Goal: Task Accomplishment & Management: Manage account settings

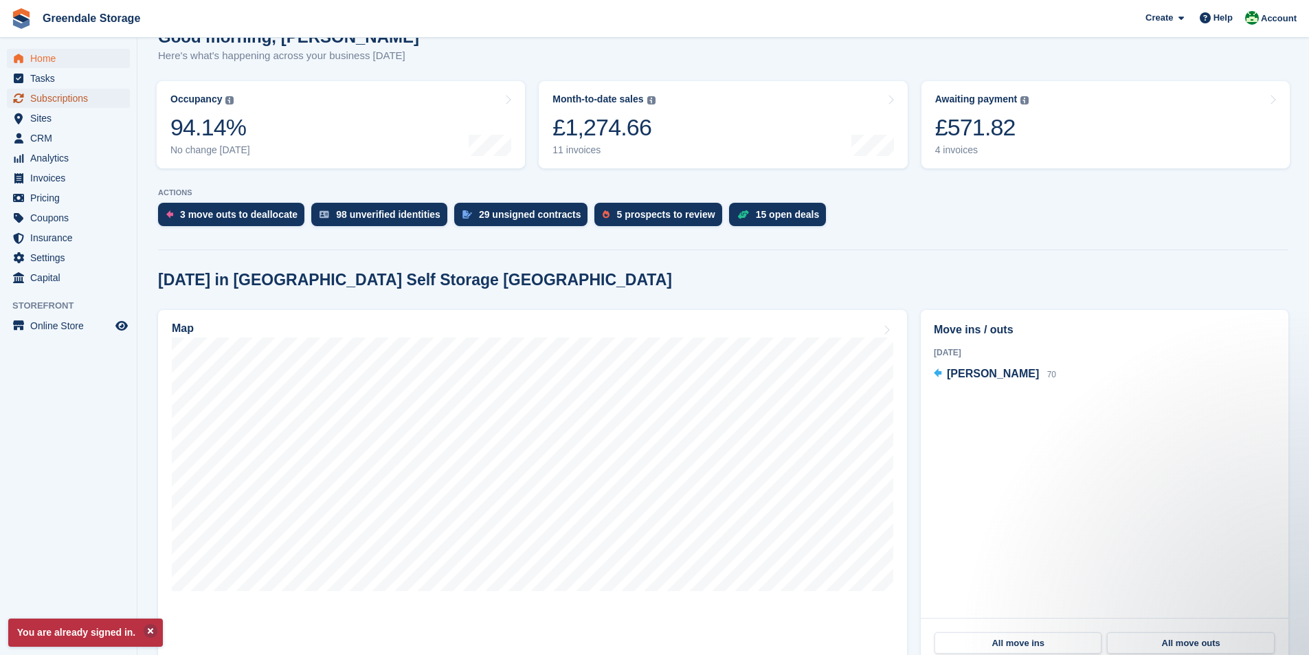
click at [51, 98] on span "Subscriptions" at bounding box center [71, 98] width 82 height 19
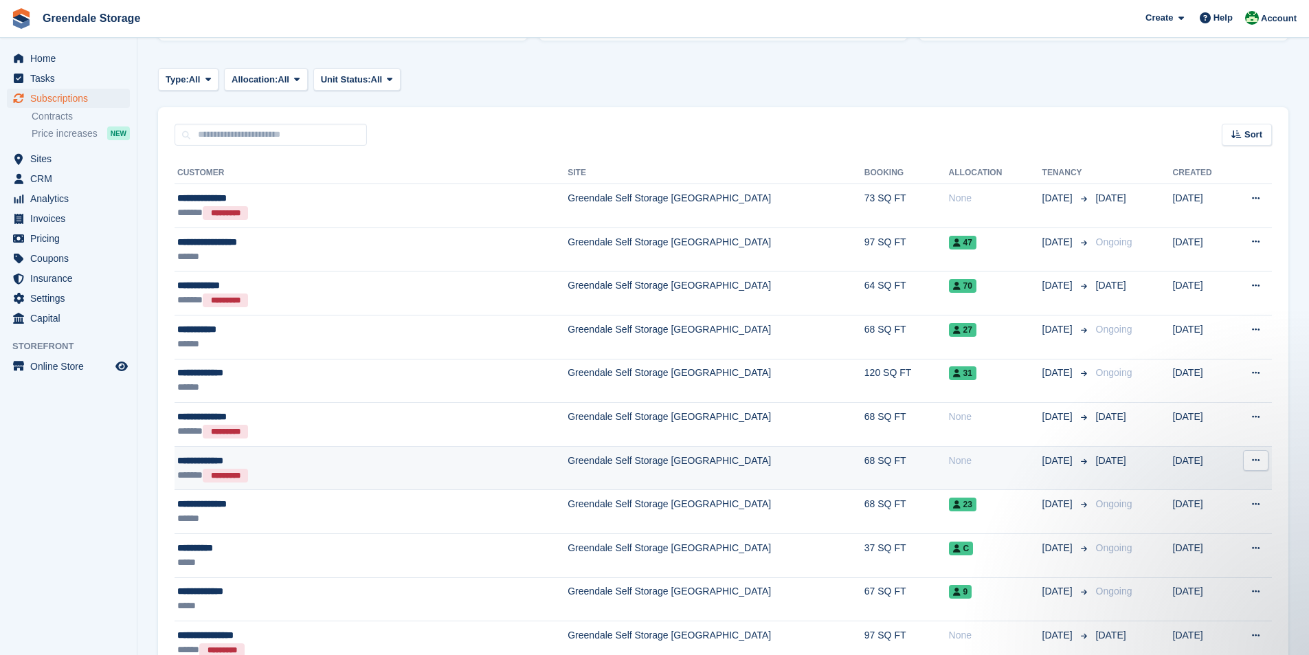
scroll to position [206, 0]
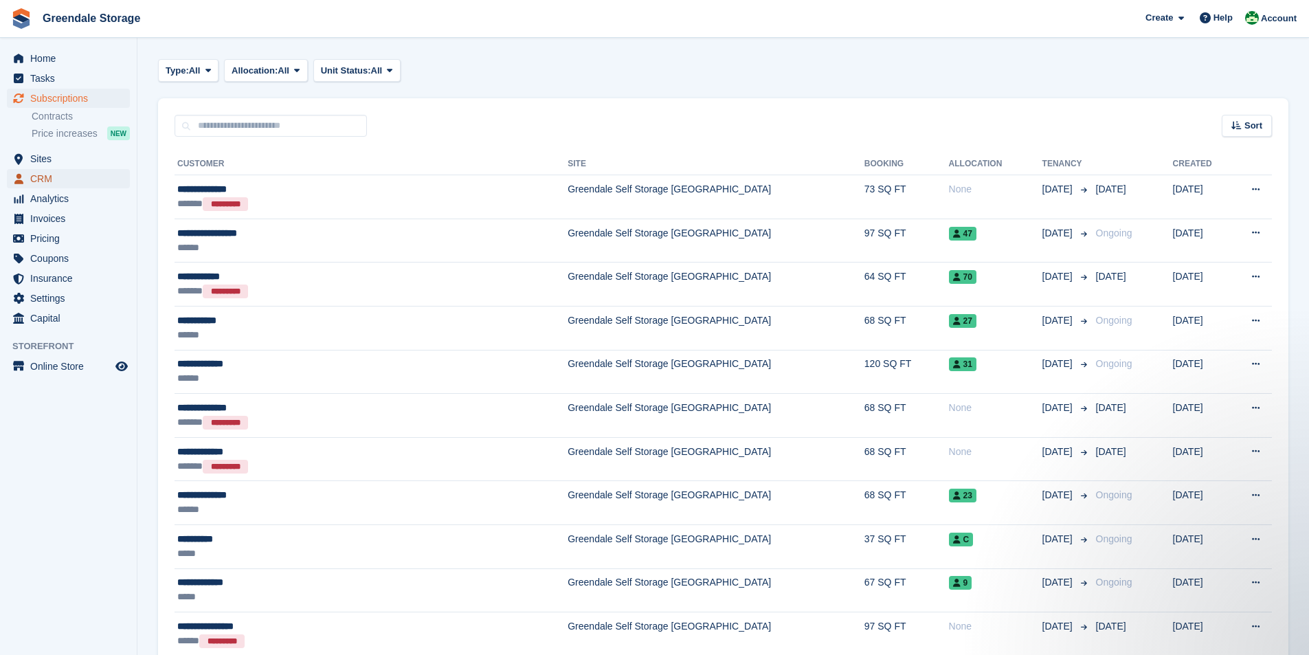
click at [48, 183] on span "CRM" at bounding box center [71, 178] width 82 height 19
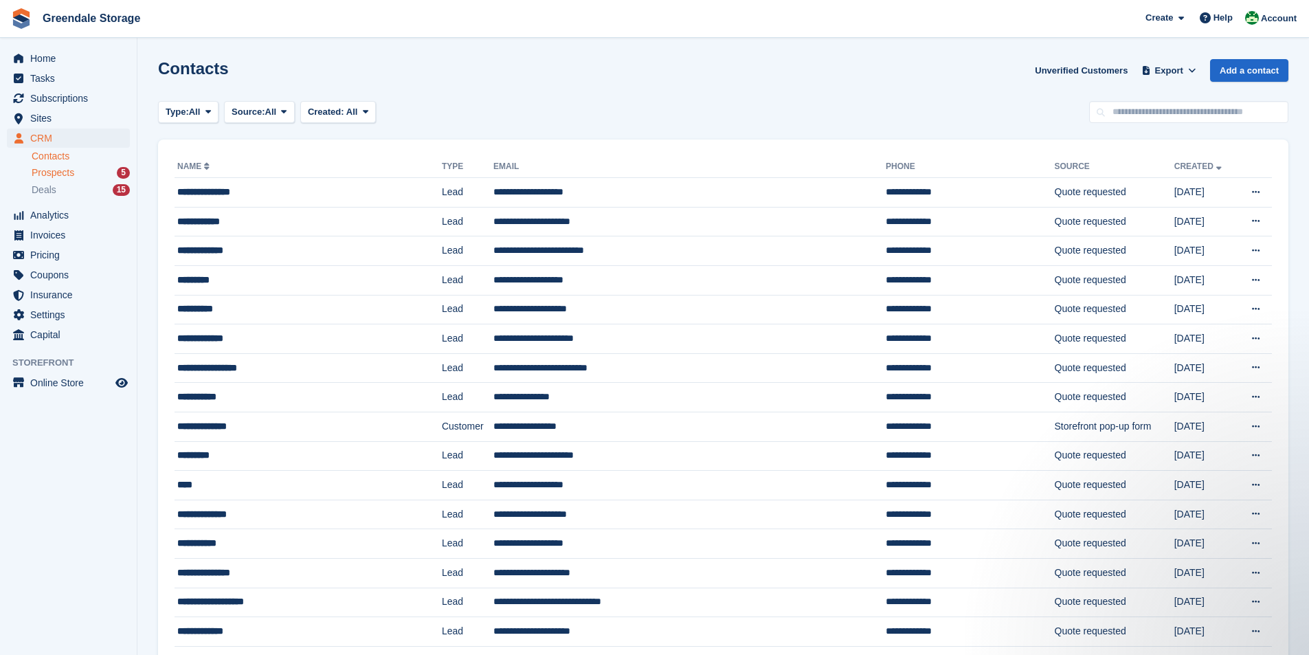
click at [67, 170] on span "Prospects" at bounding box center [53, 172] width 43 height 13
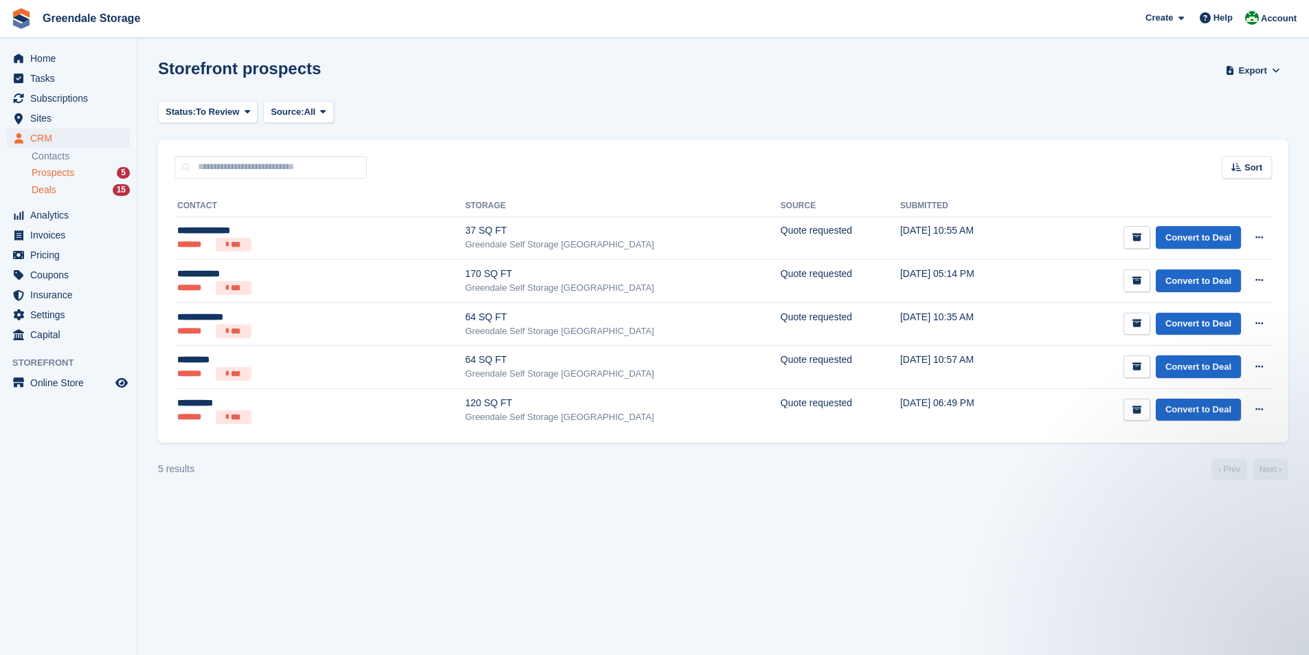
click at [57, 194] on div "Deals 15" at bounding box center [81, 190] width 98 height 13
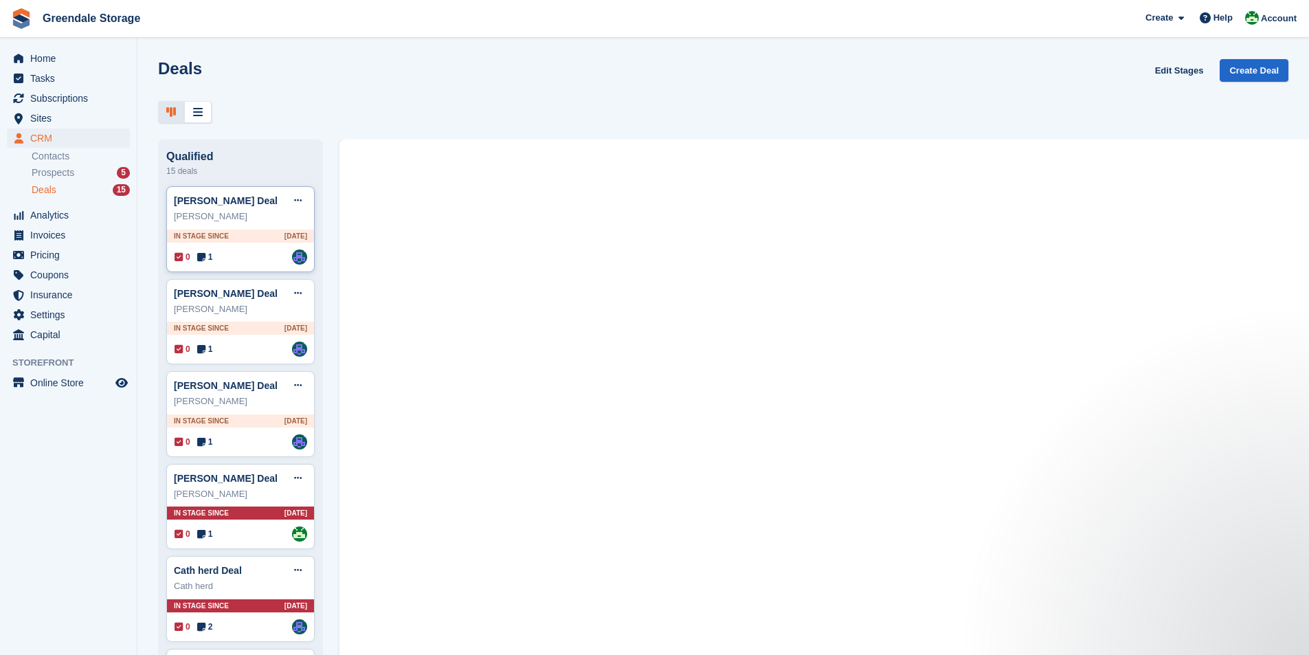
click at [197, 214] on div "[PERSON_NAME]" at bounding box center [240, 217] width 133 height 14
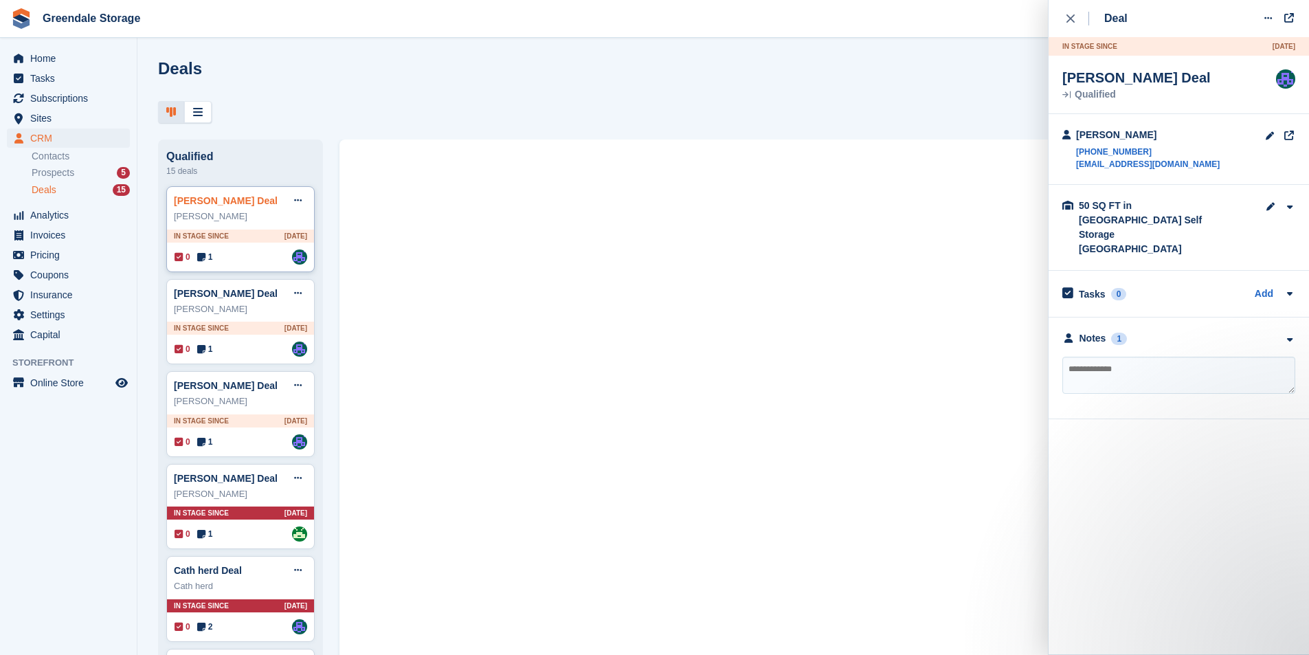
click at [185, 199] on link "Julie Basnett Deal" at bounding box center [226, 200] width 104 height 11
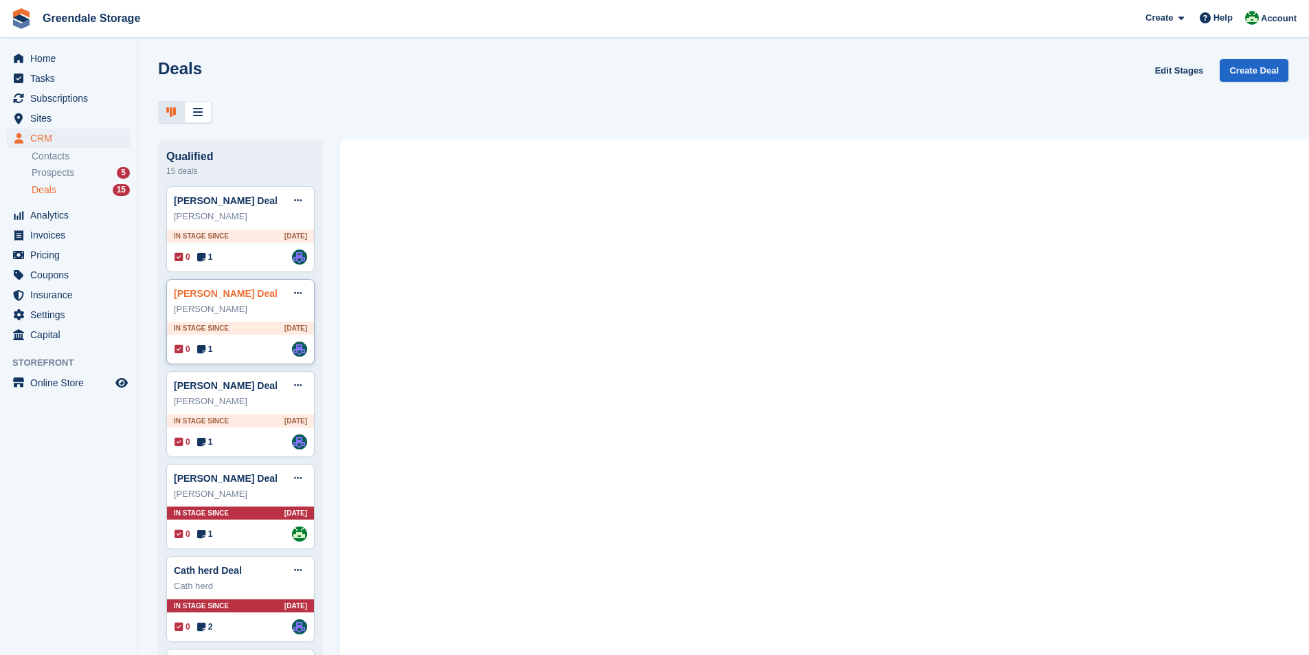
click at [203, 298] on link "Catherine Webster Deal" at bounding box center [226, 293] width 104 height 11
click at [212, 391] on link "Sandie Dent Deal" at bounding box center [226, 385] width 104 height 11
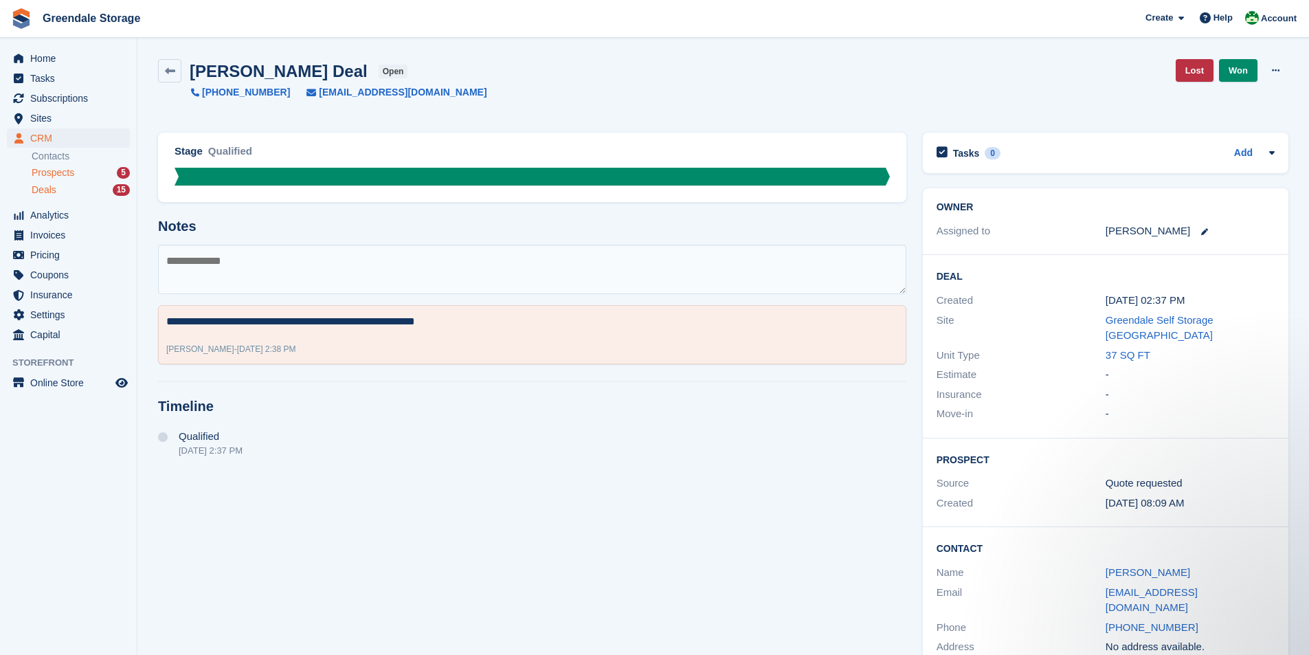
click at [71, 174] on span "Prospects" at bounding box center [53, 172] width 43 height 13
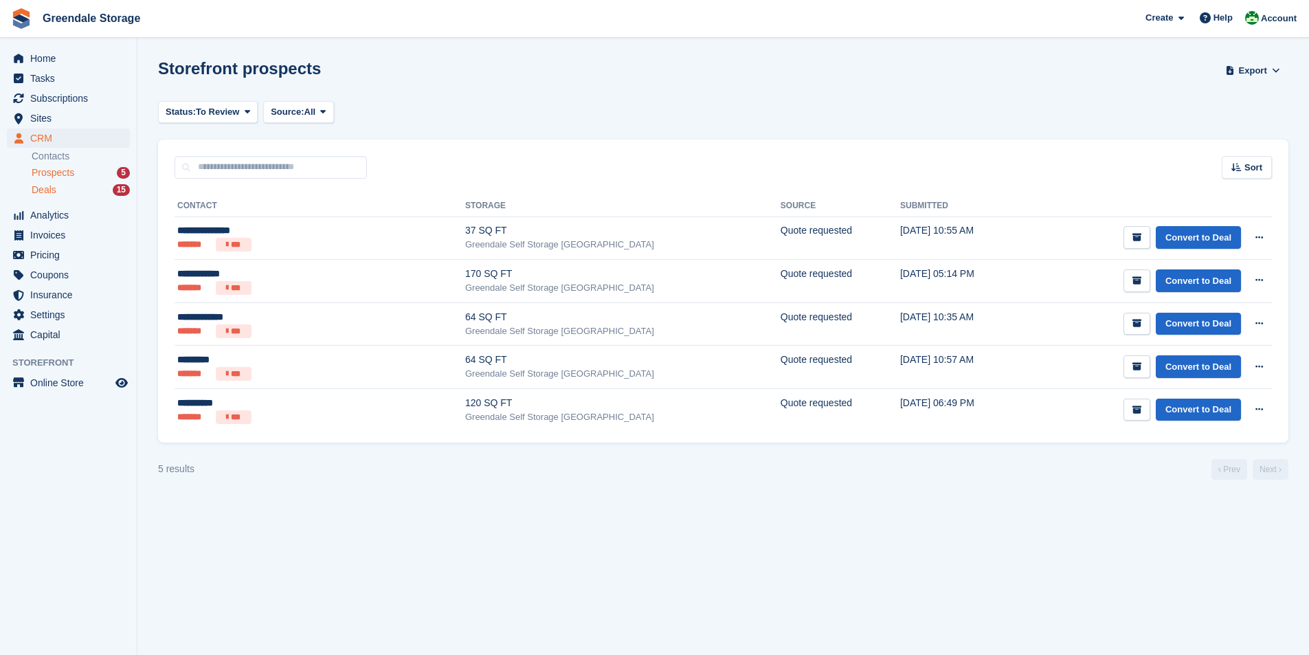
click at [51, 187] on span "Deals" at bounding box center [44, 190] width 25 height 13
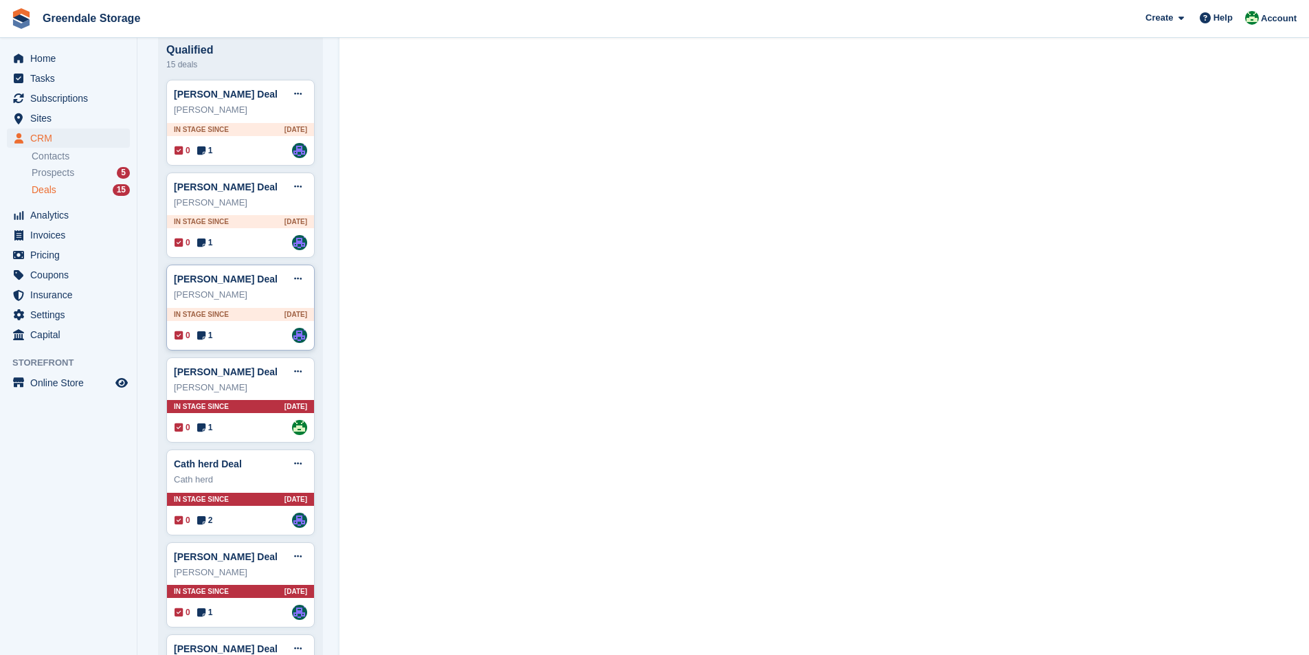
scroll to position [137, 0]
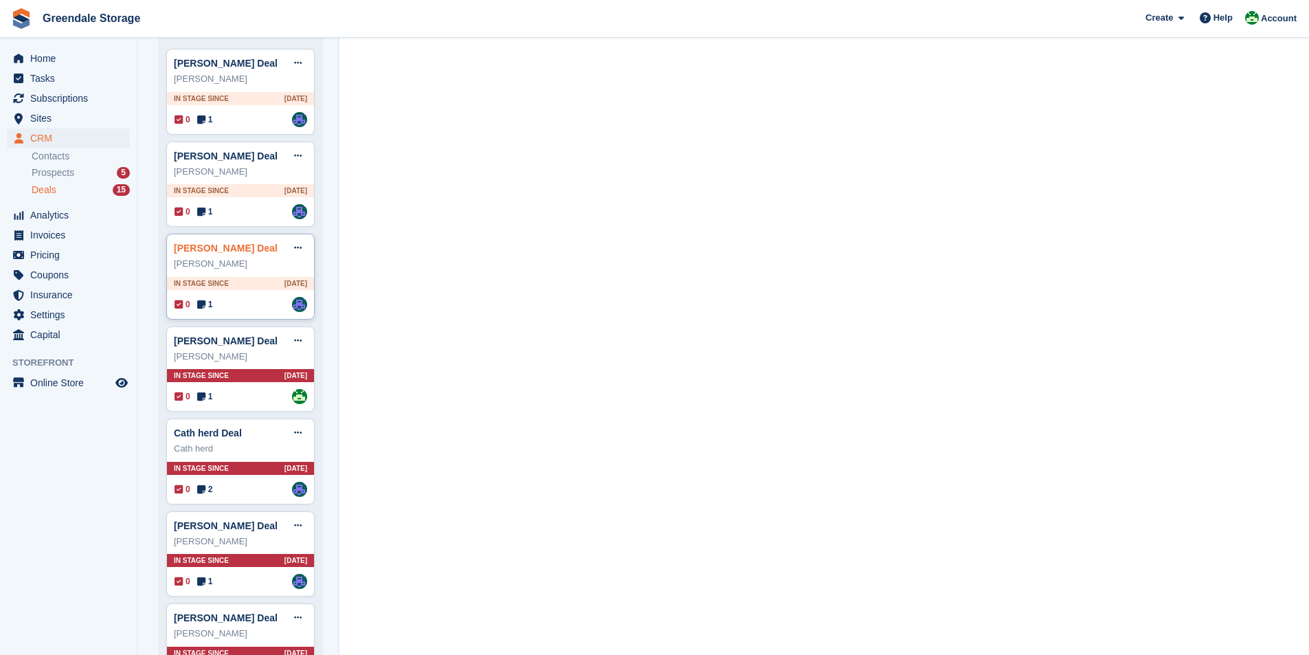
click at [206, 254] on link "Sandie Dent Deal" at bounding box center [226, 248] width 104 height 11
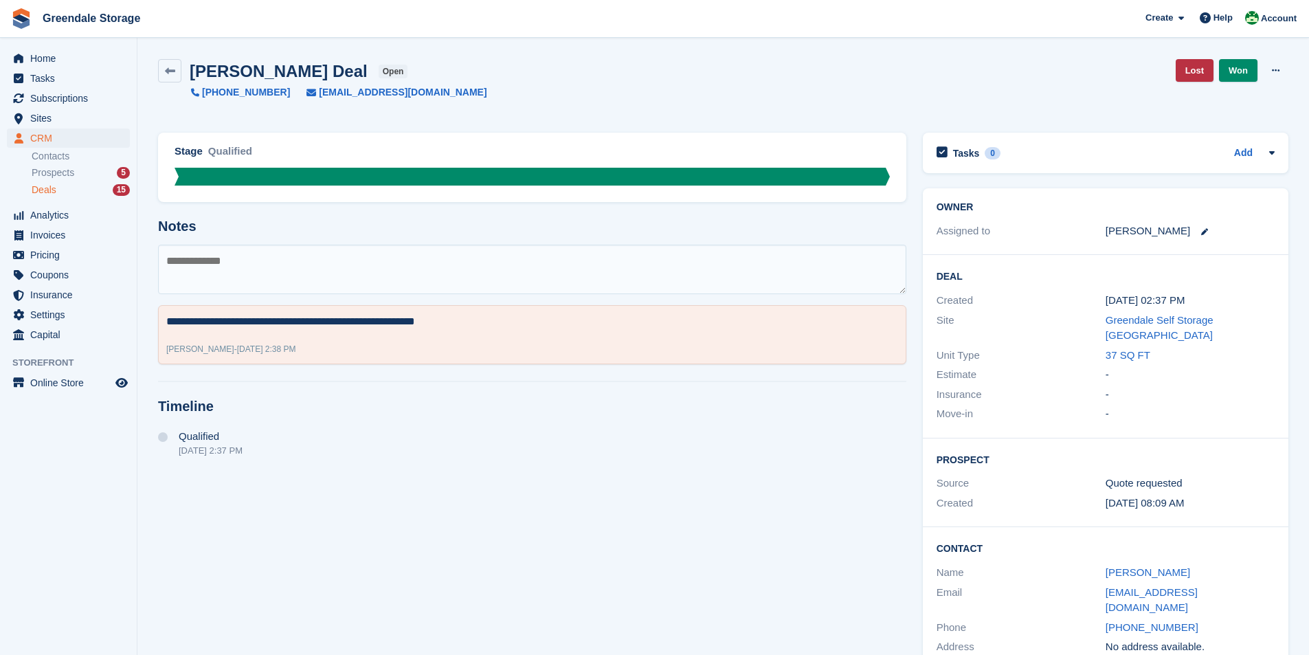
click at [230, 264] on textarea at bounding box center [532, 269] width 749 height 49
type textarea "**********"
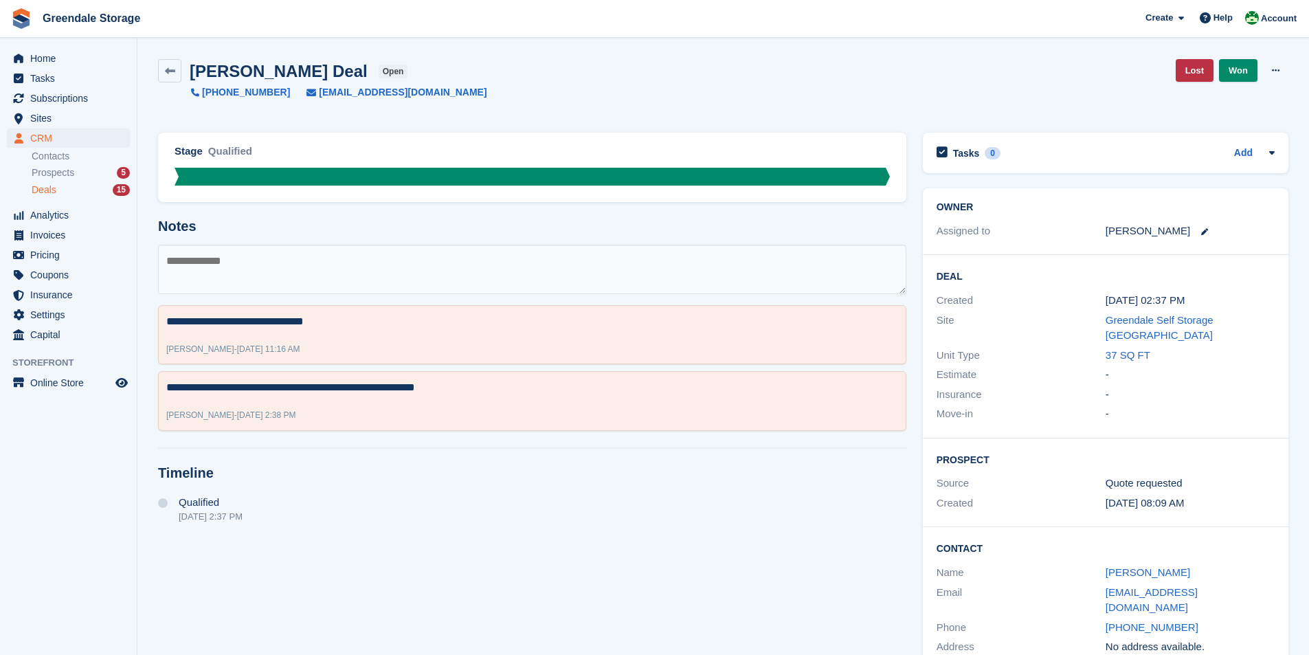
click at [63, 190] on div "Deals 15" at bounding box center [81, 190] width 98 height 13
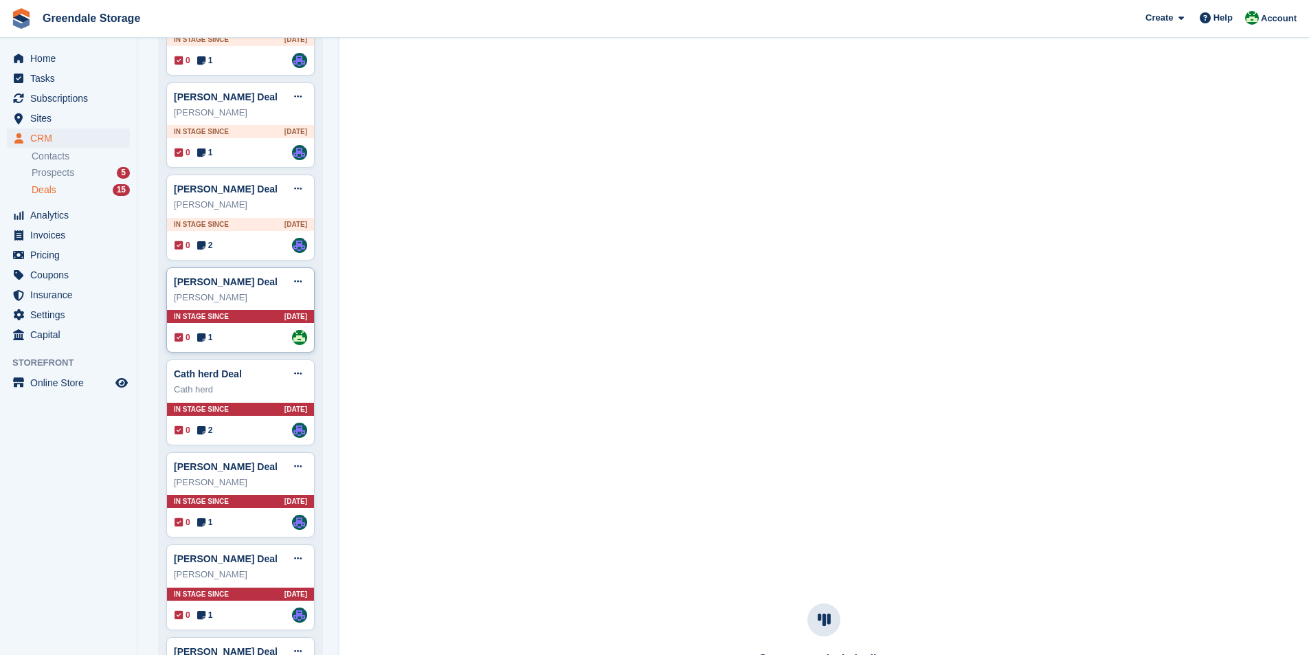
scroll to position [206, 0]
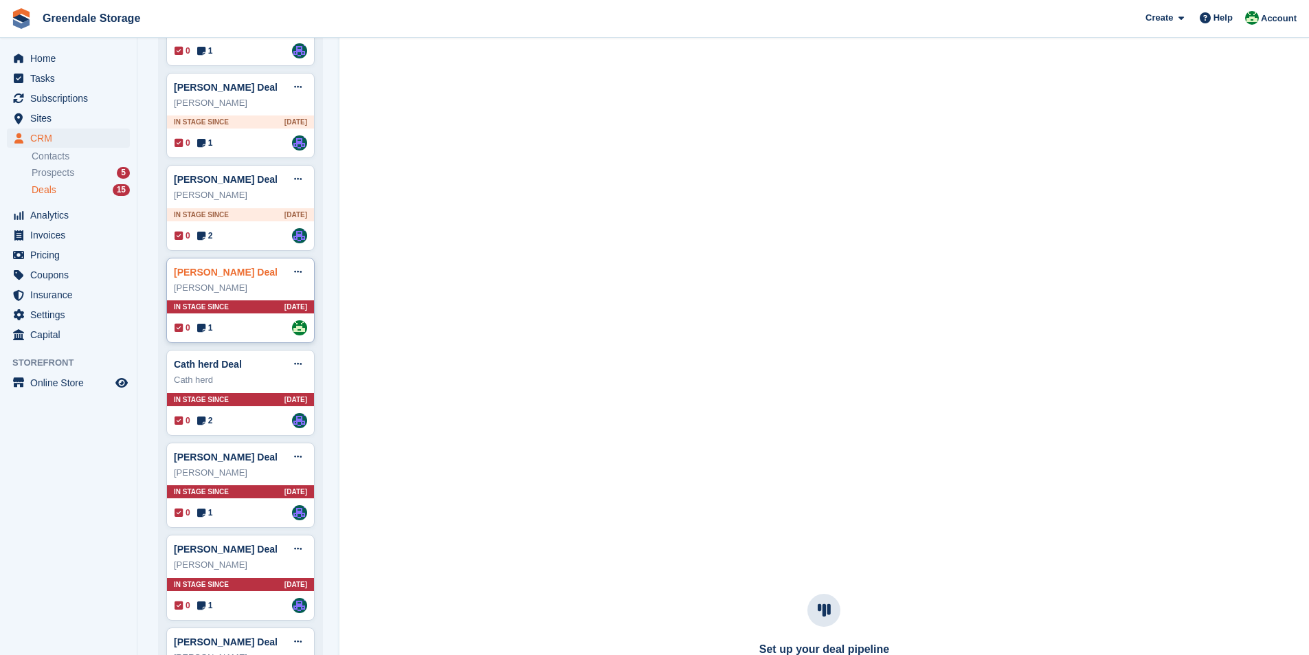
click at [214, 270] on link "michael pinder Deal" at bounding box center [226, 272] width 104 height 11
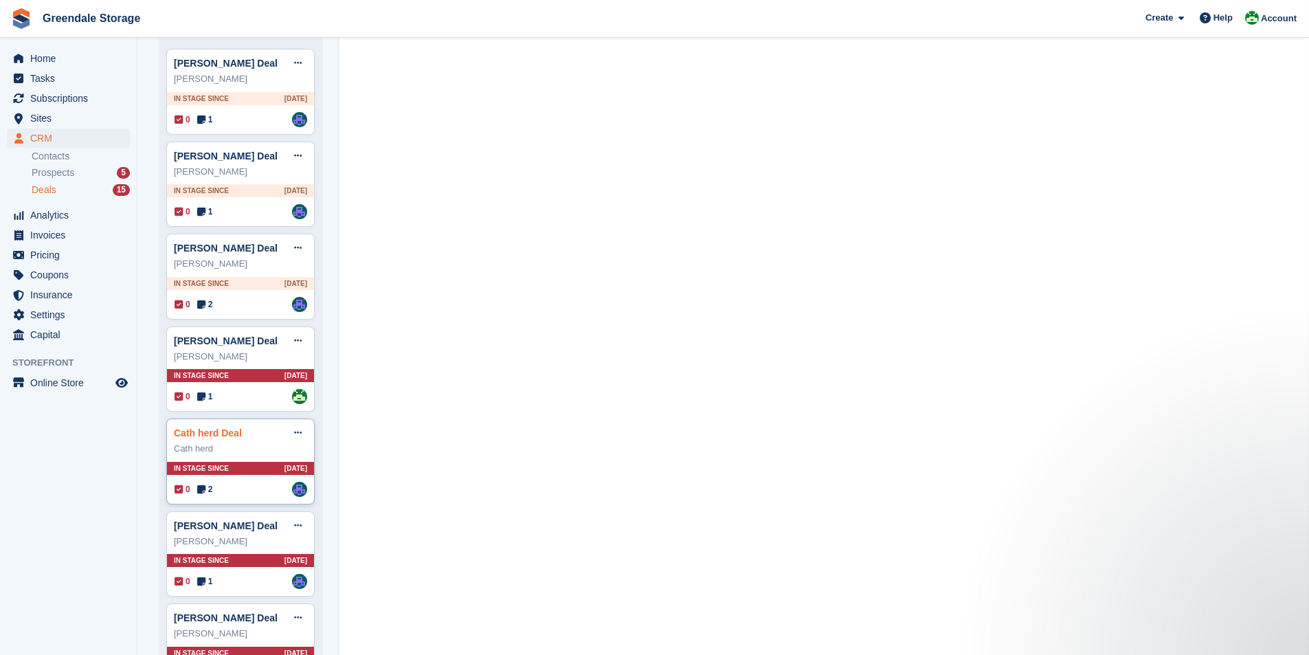
click at [220, 433] on link "Cath herd Deal" at bounding box center [208, 433] width 68 height 11
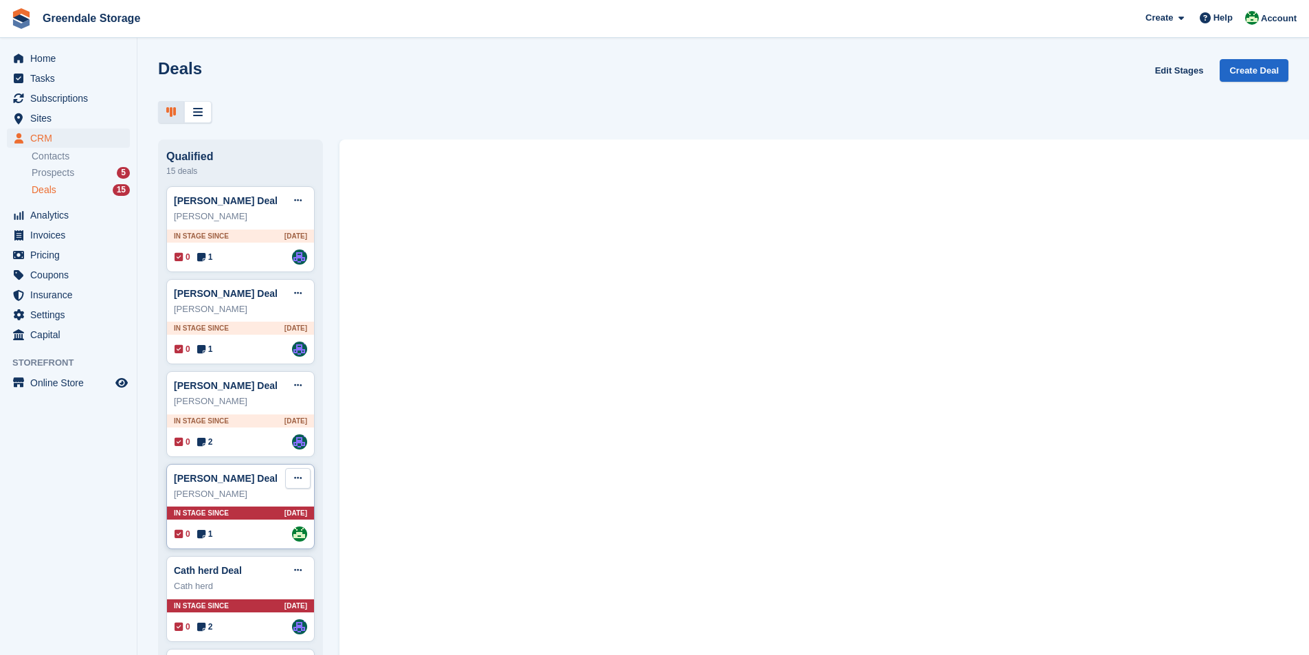
click at [293, 480] on button at bounding box center [297, 478] width 25 height 21
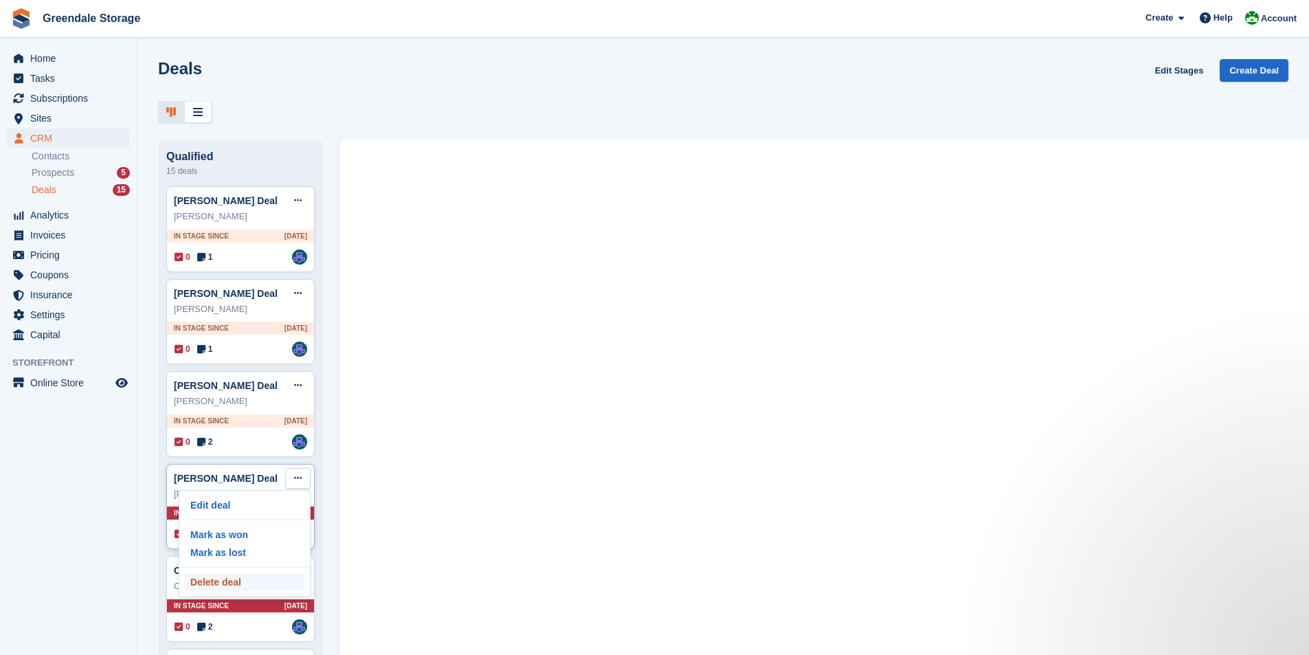
click at [239, 585] on p "Delete deal" at bounding box center [245, 582] width 120 height 18
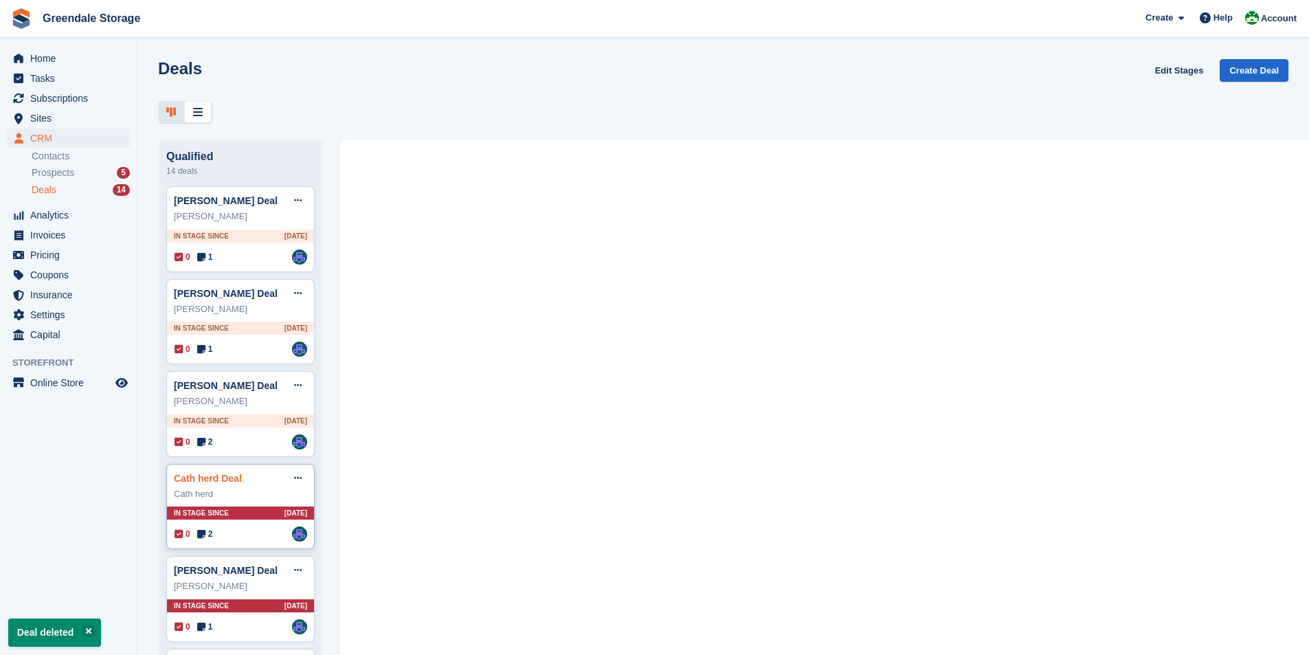
click at [208, 484] on link "Cath herd Deal" at bounding box center [208, 478] width 68 height 11
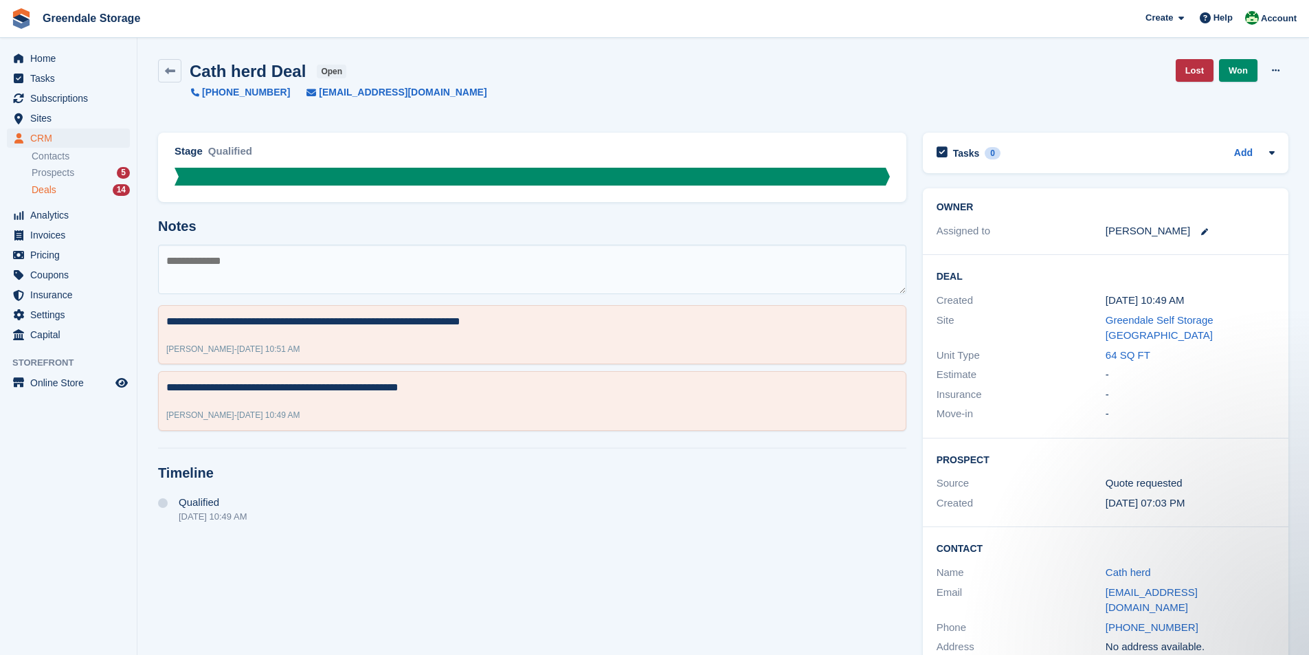
click at [190, 262] on textarea at bounding box center [532, 269] width 749 height 49
type textarea "*"
type textarea "**********"
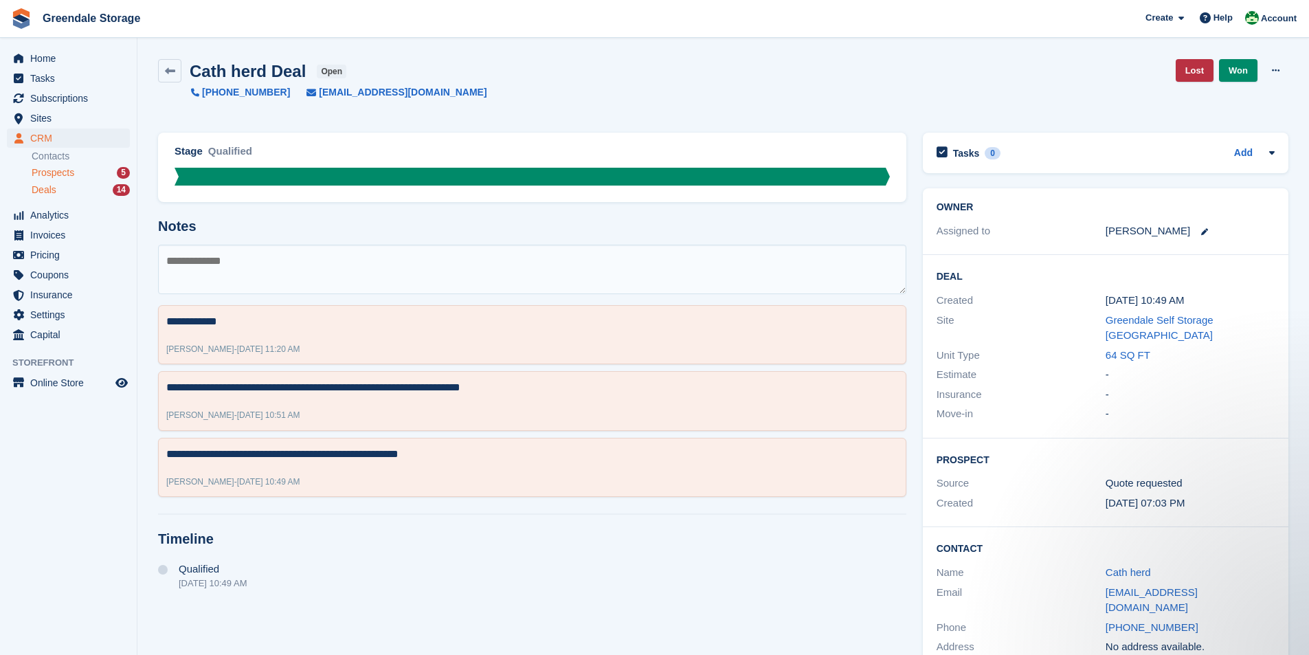
click at [51, 171] on span "Prospects" at bounding box center [53, 172] width 43 height 13
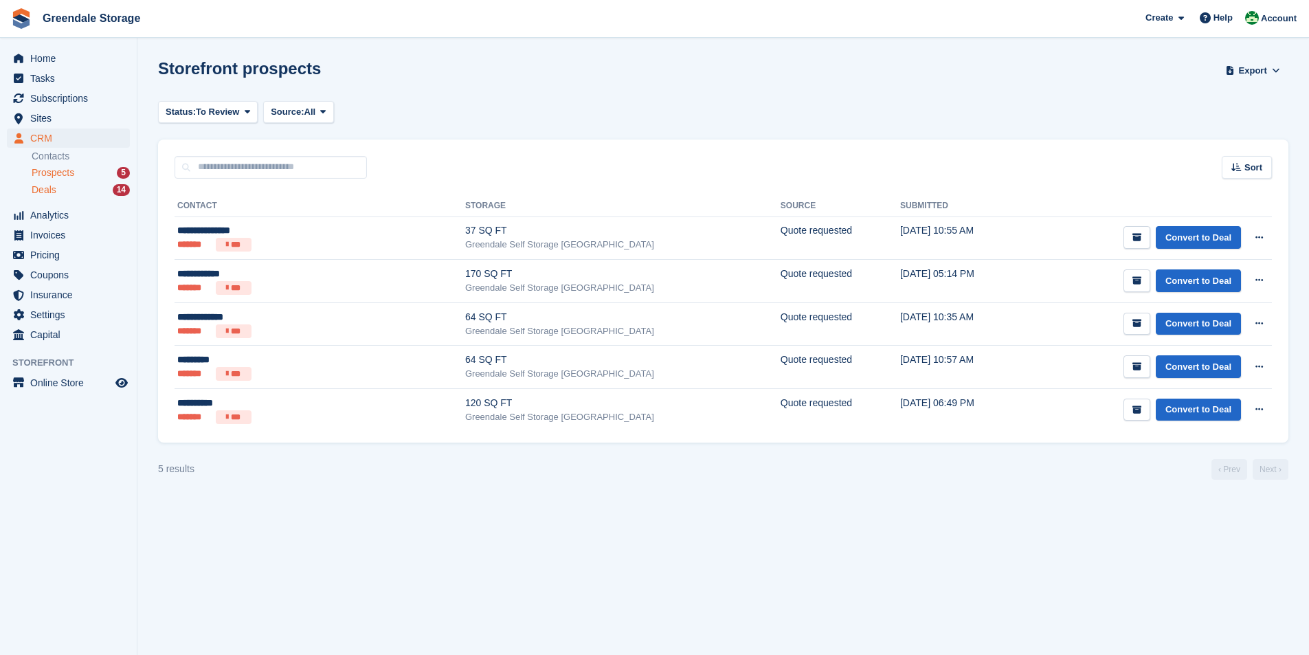
click at [58, 188] on div "Deals 14" at bounding box center [81, 190] width 98 height 13
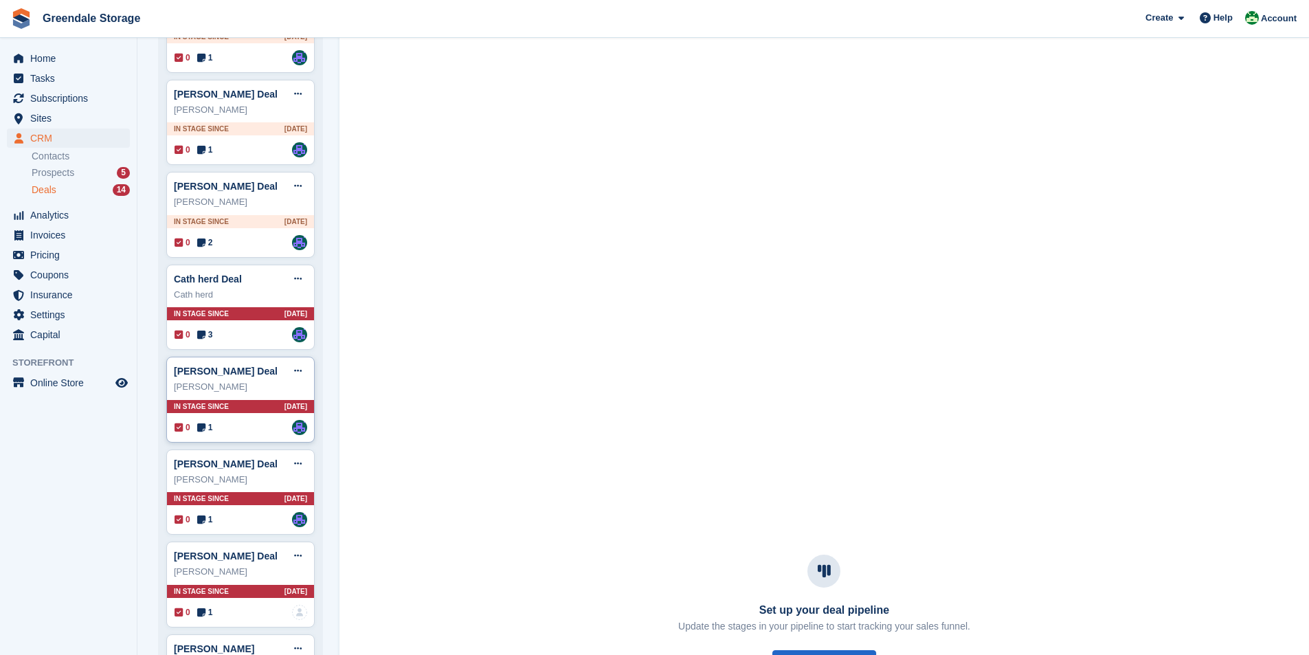
scroll to position [206, 0]
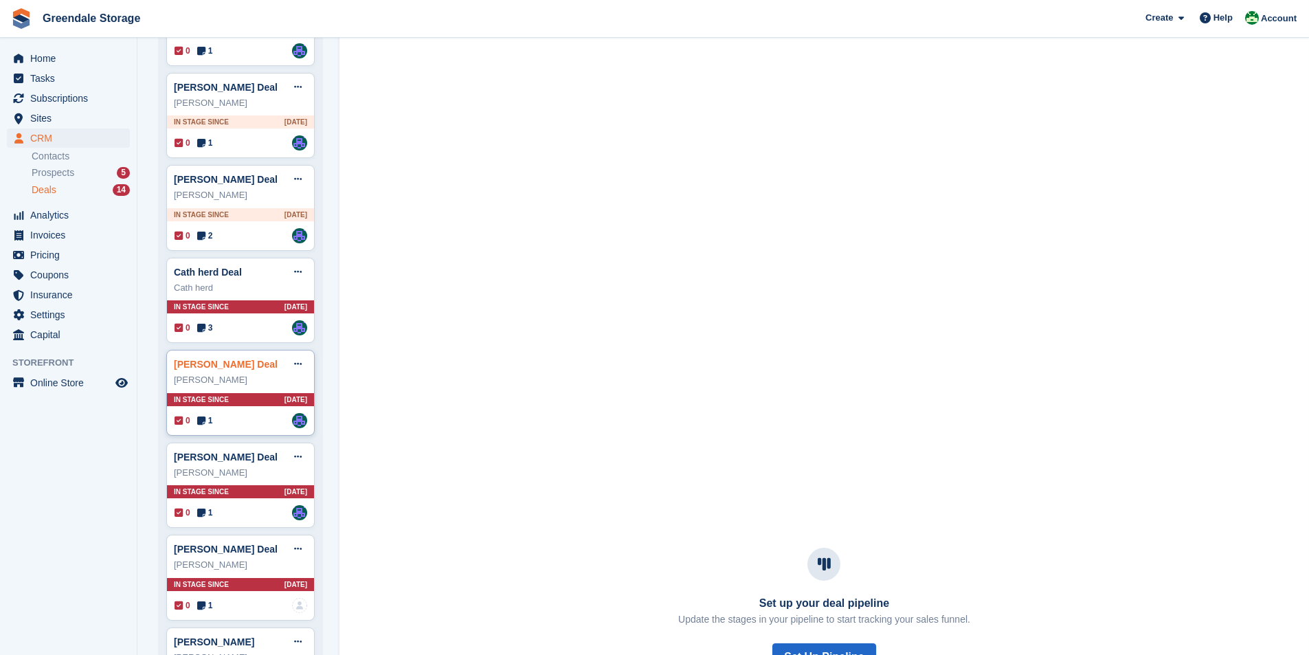
click at [217, 362] on link "Beverly Alcock Deal" at bounding box center [226, 364] width 104 height 11
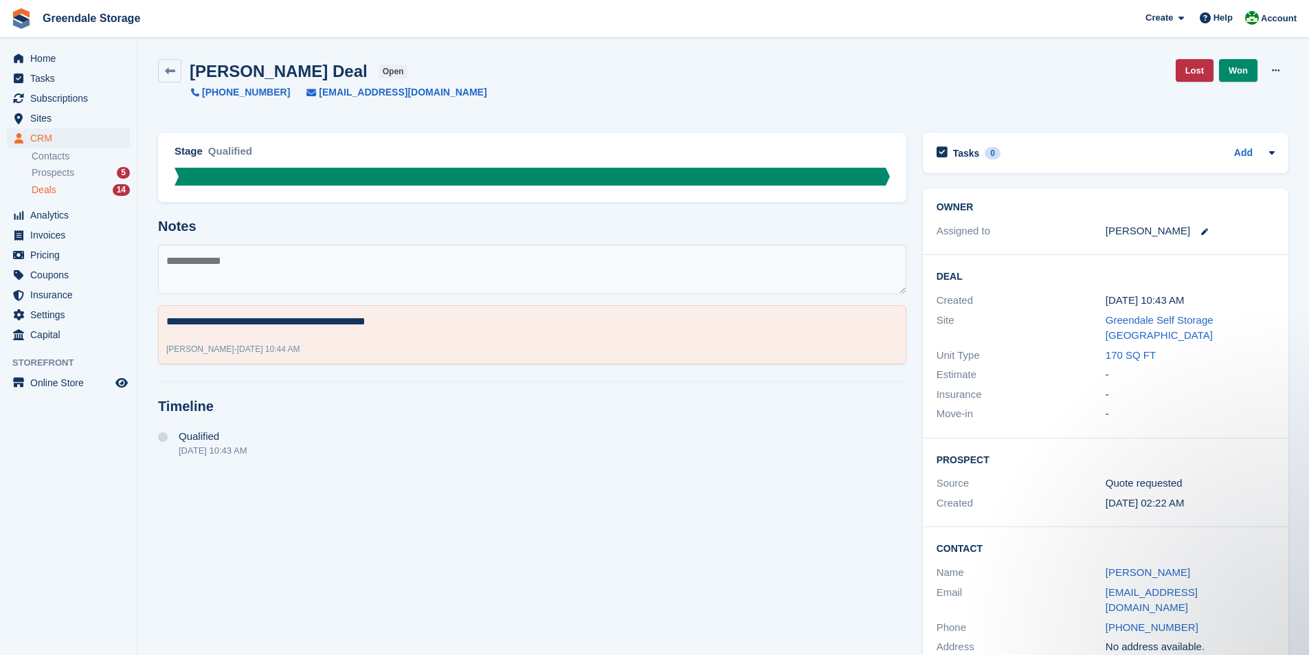
click at [46, 187] on span "Deals" at bounding box center [44, 190] width 25 height 13
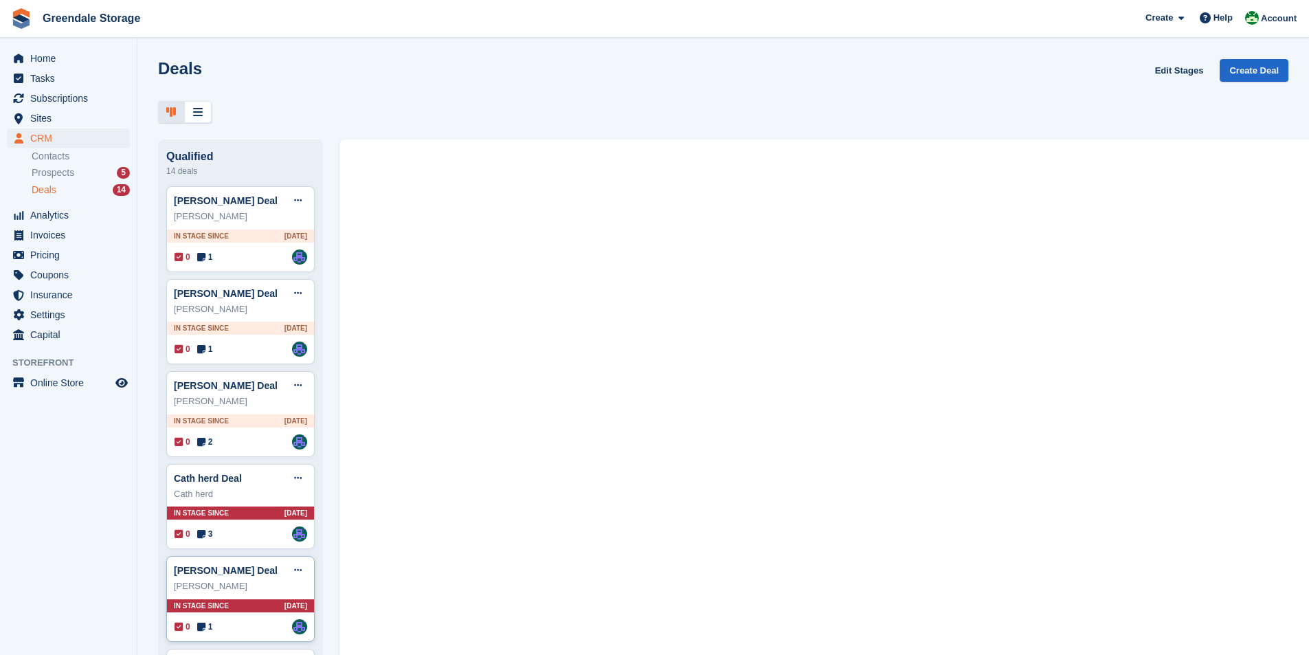
scroll to position [344, 0]
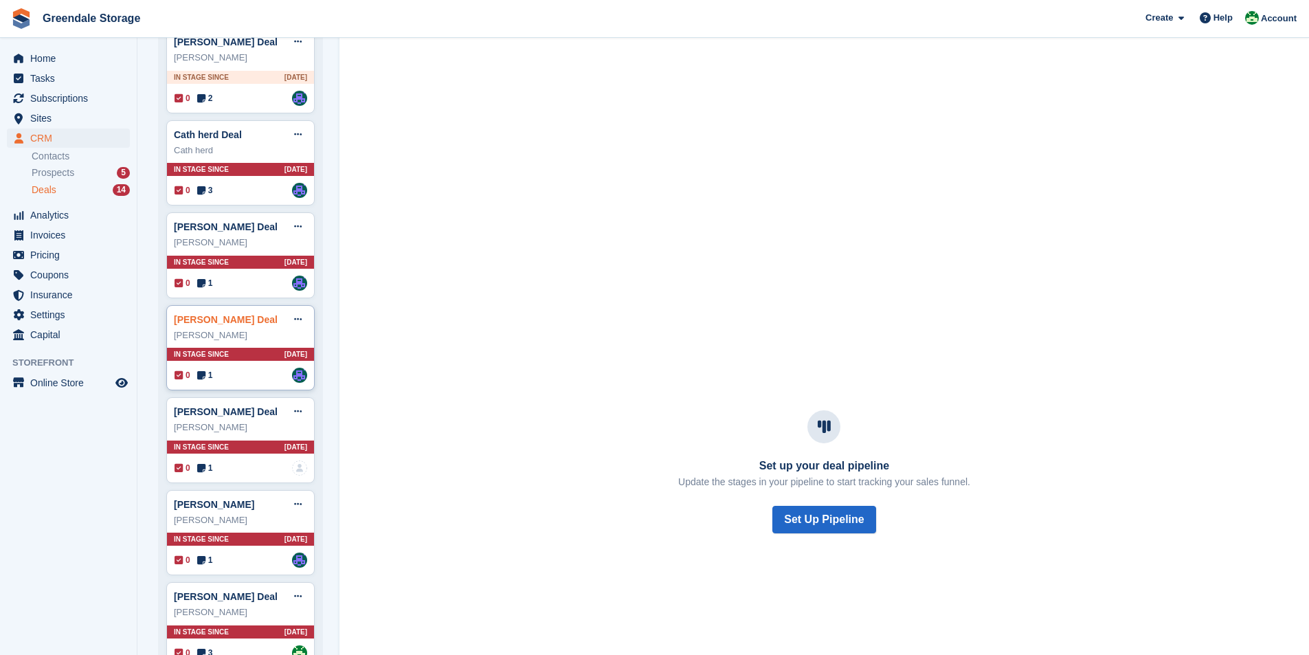
click at [214, 325] on link "Nikky Ingley Deal" at bounding box center [226, 319] width 104 height 11
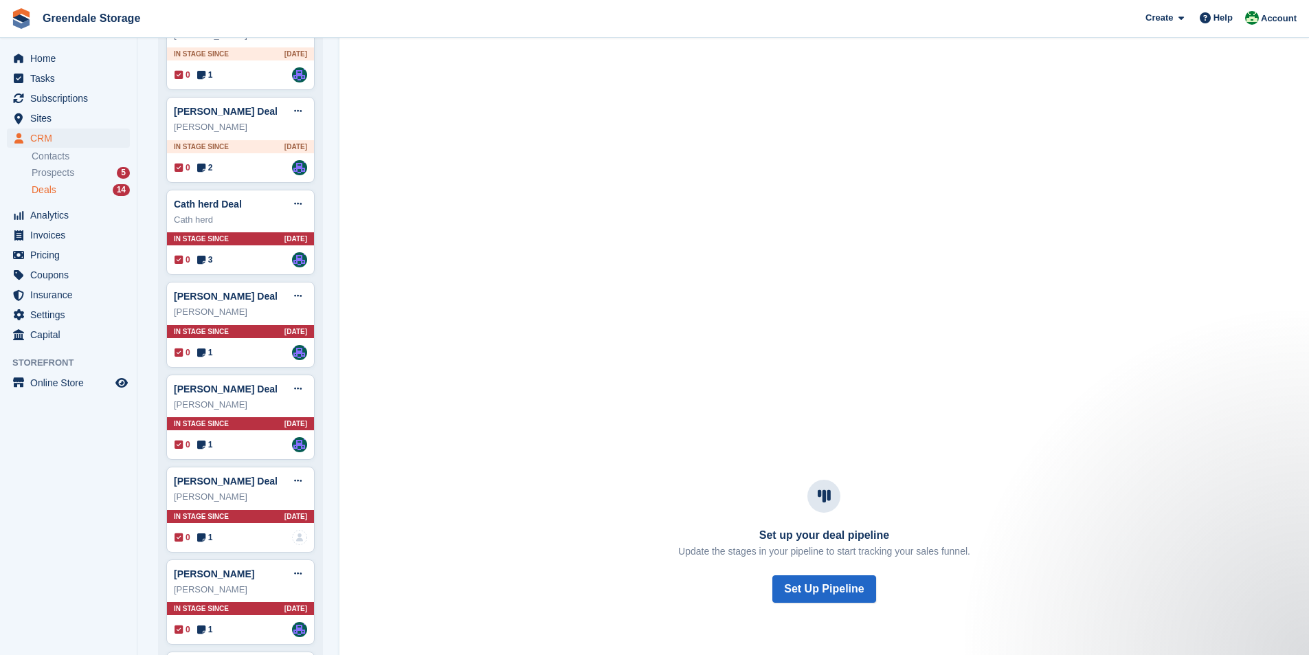
scroll to position [275, 0]
click at [298, 390] on icon at bounding box center [298, 388] width 8 height 9
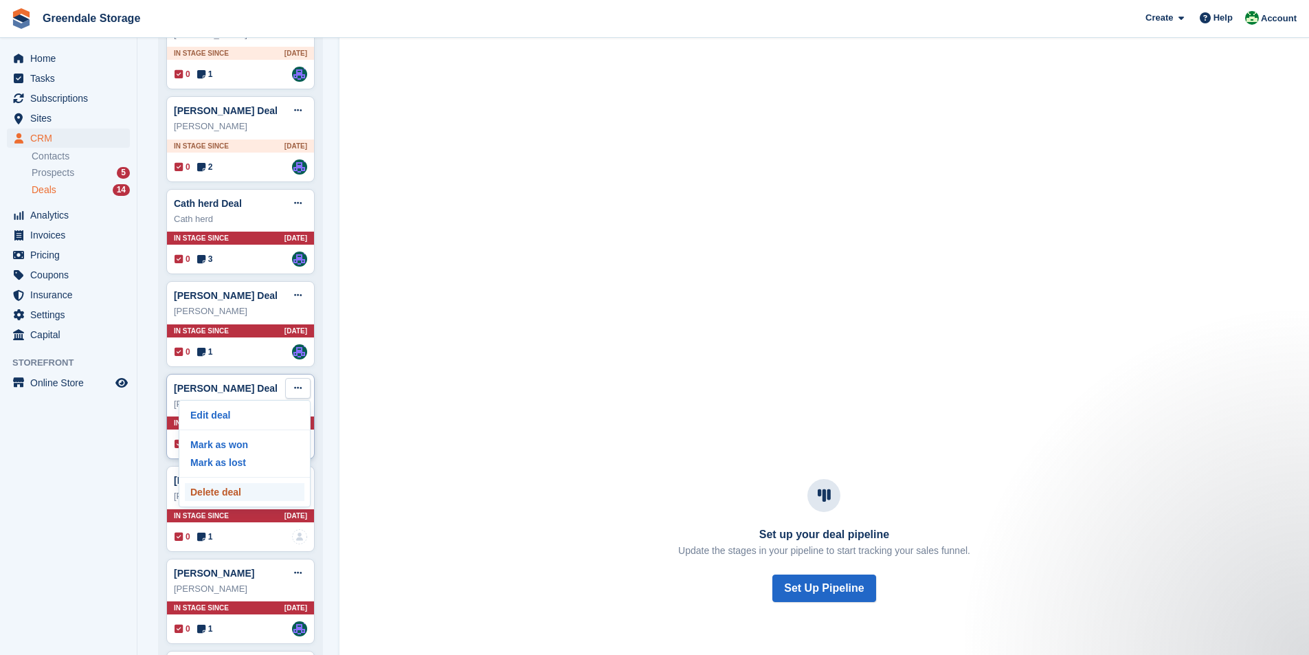
click at [203, 496] on p "Delete deal" at bounding box center [245, 492] width 120 height 18
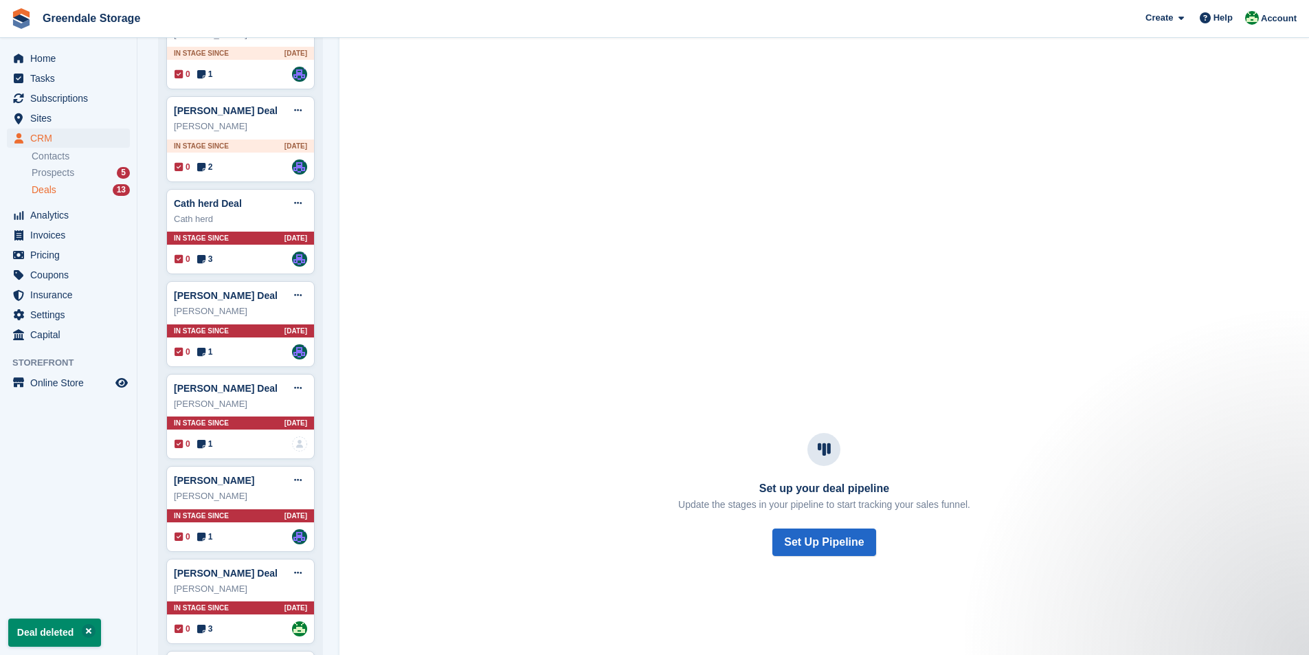
scroll to position [0, 0]
click at [197, 390] on link "[PERSON_NAME] Deal" at bounding box center [226, 388] width 104 height 11
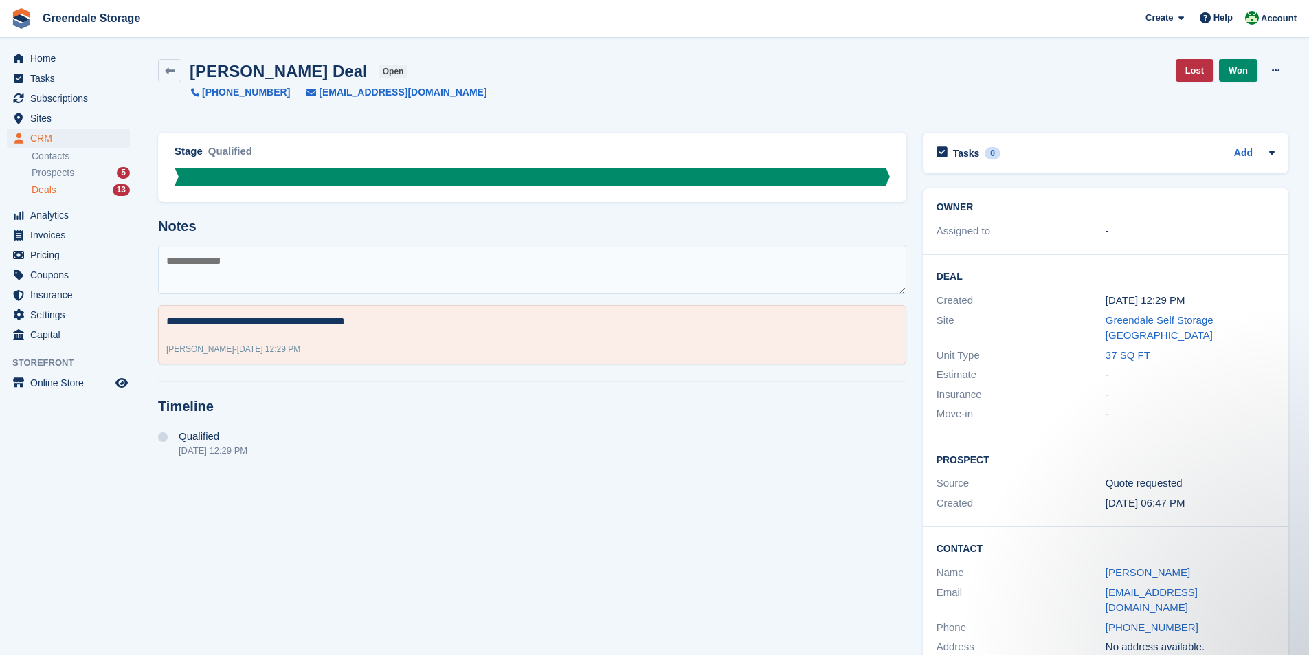
click at [312, 278] on textarea at bounding box center [532, 269] width 749 height 49
type textarea "**********"
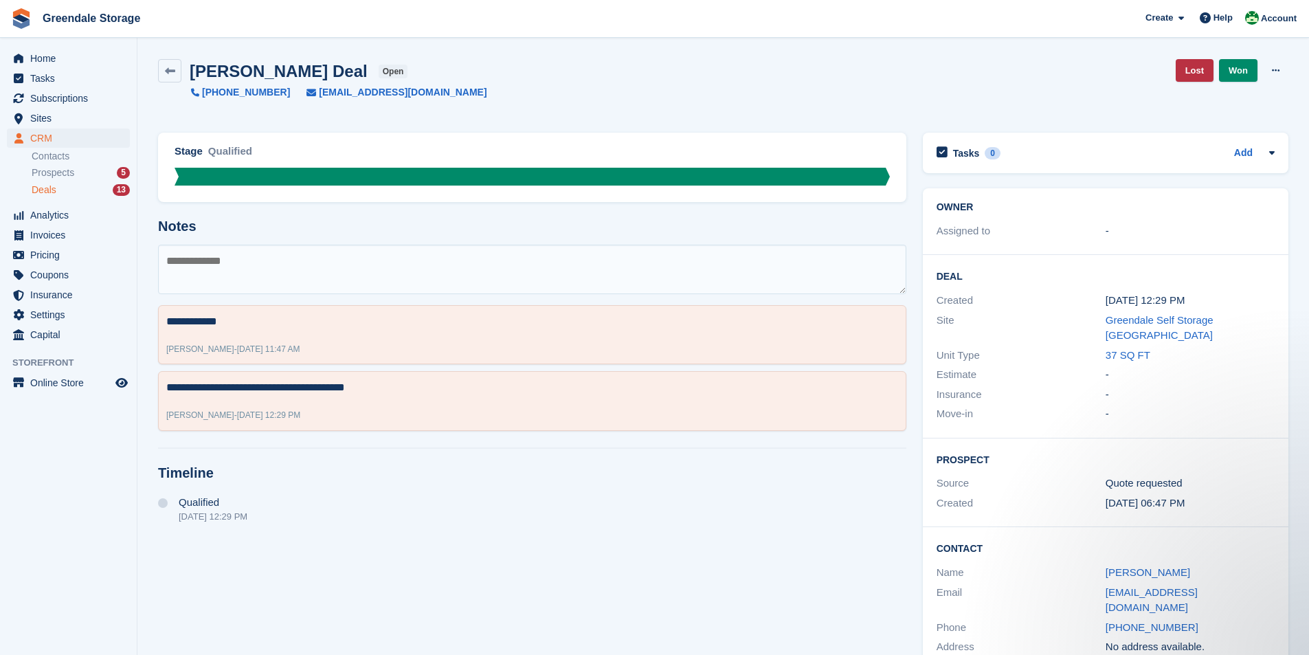
click at [45, 190] on span "Deals" at bounding box center [44, 190] width 25 height 13
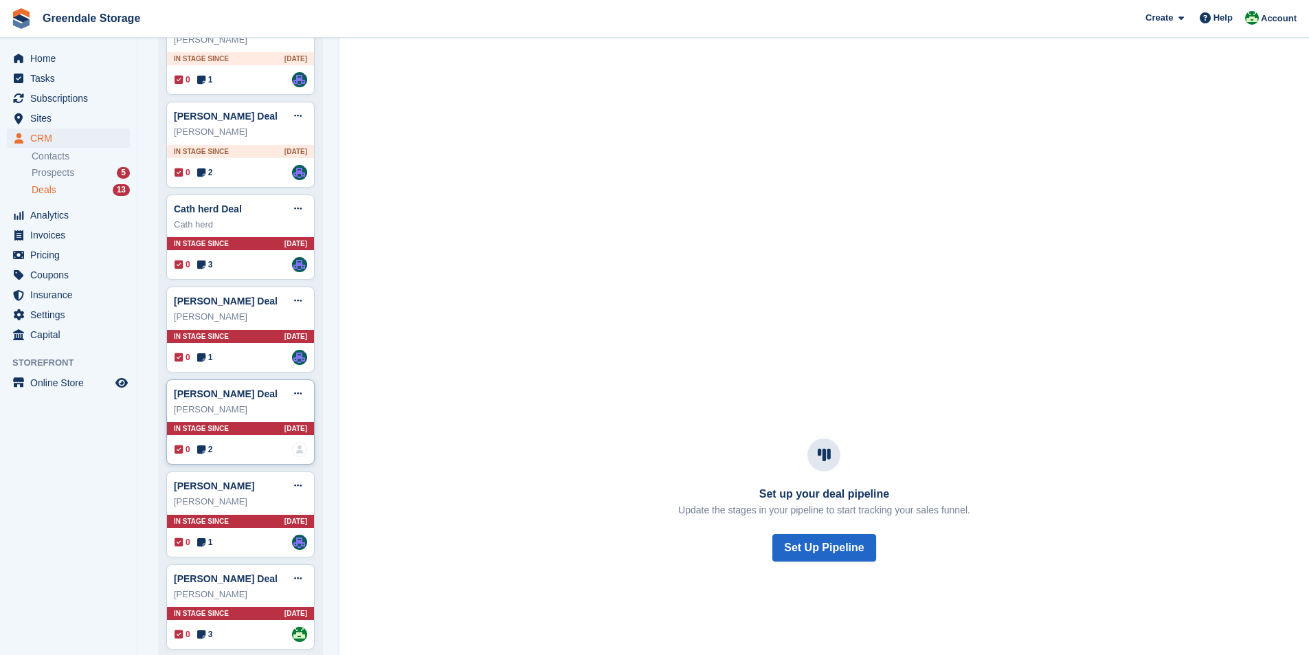
scroll to position [275, 0]
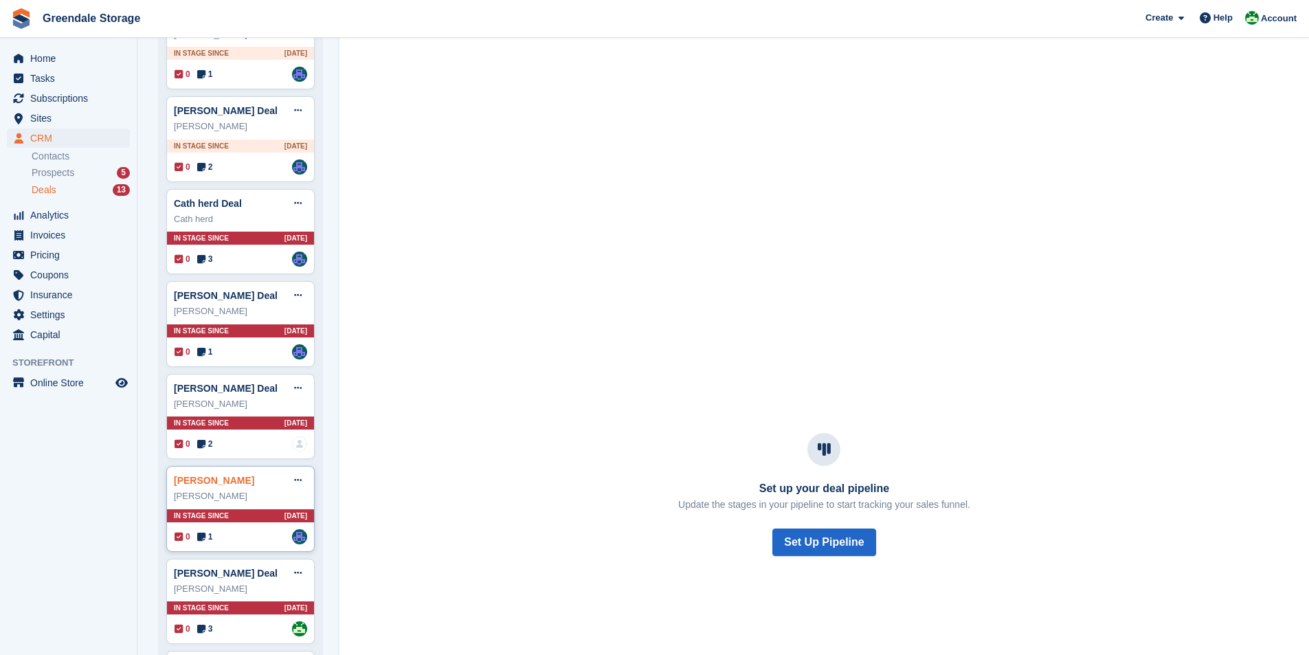
click at [203, 483] on link "Emma Harrison Deal" at bounding box center [214, 480] width 80 height 11
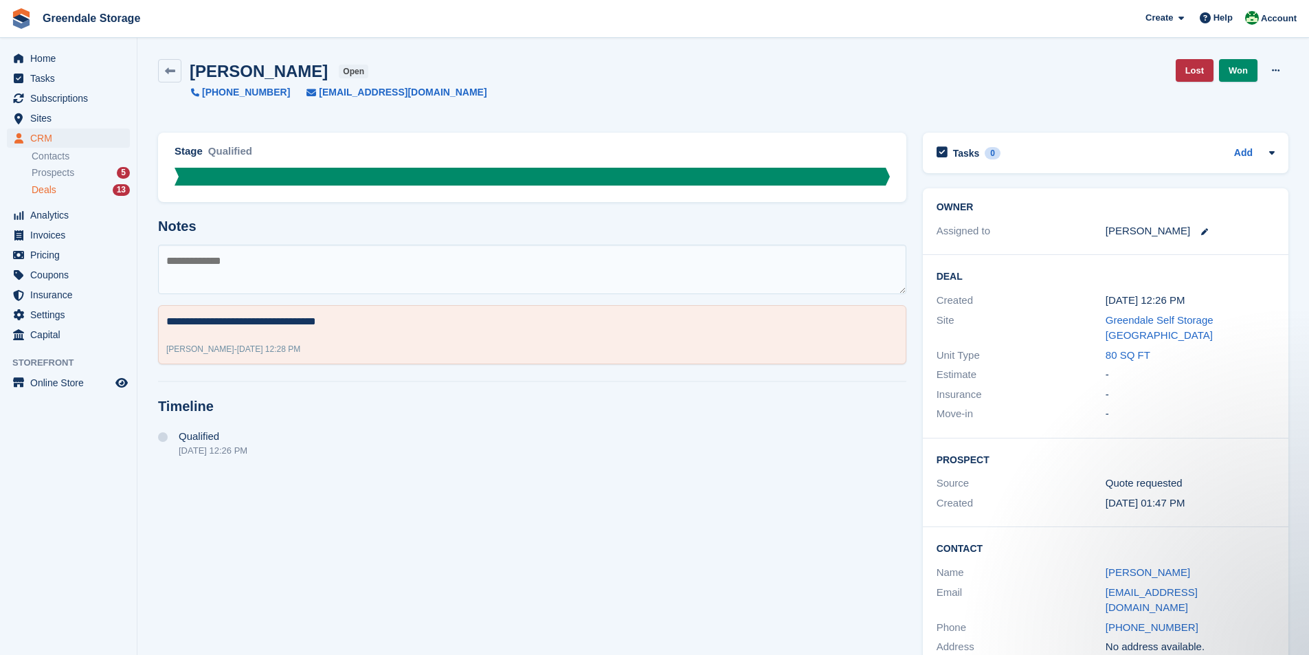
click at [49, 191] on span "Deals" at bounding box center [44, 190] width 25 height 13
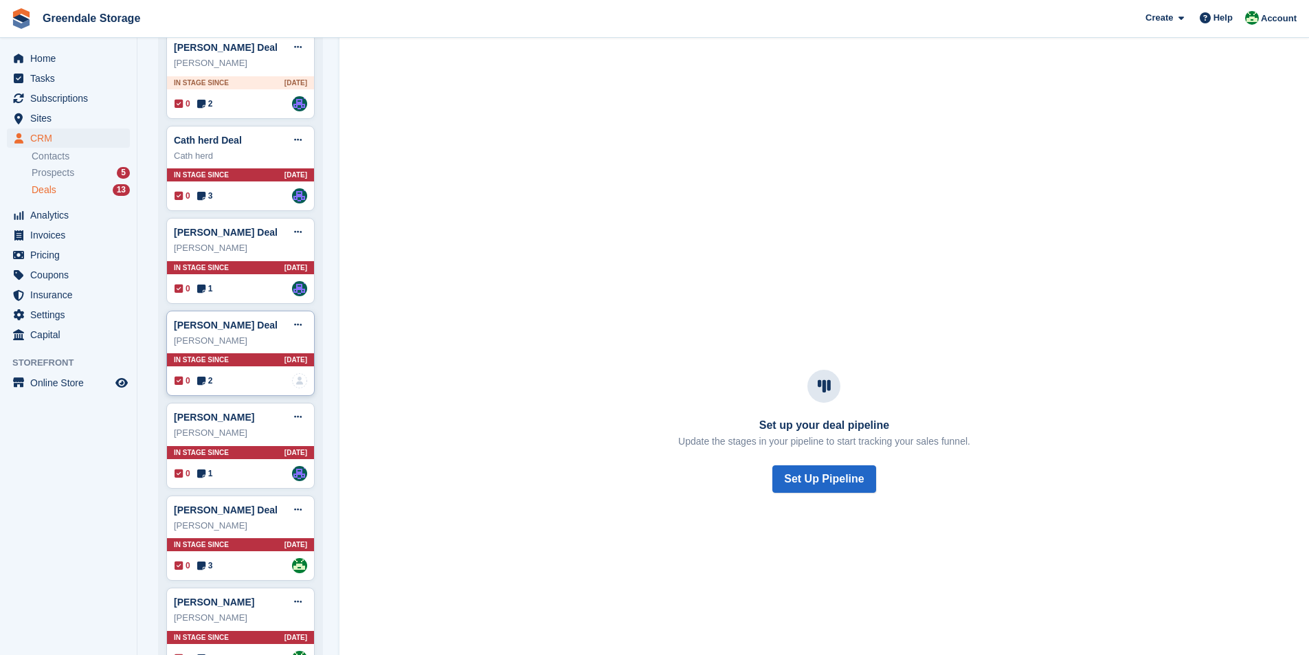
scroll to position [344, 0]
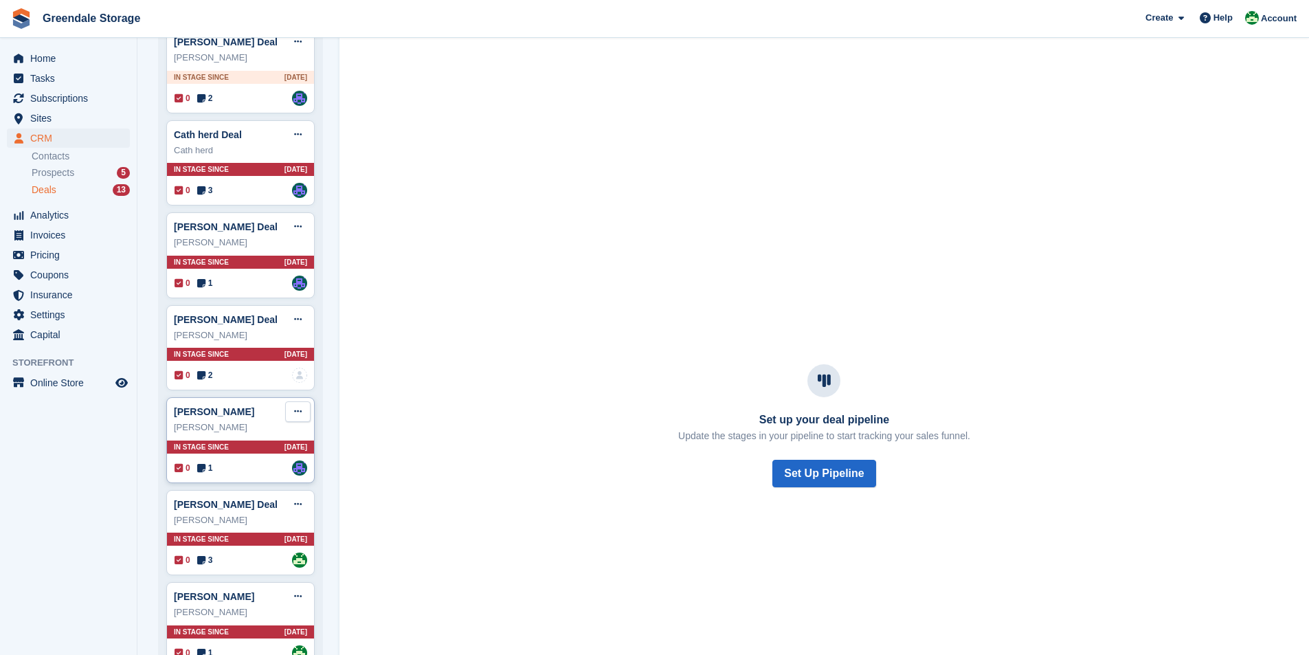
click at [297, 415] on icon at bounding box center [298, 411] width 8 height 9
click at [395, 353] on div "Set up your deal pipeline Update the stages in your pipeline to start tracking …" at bounding box center [824, 426] width 937 height 258
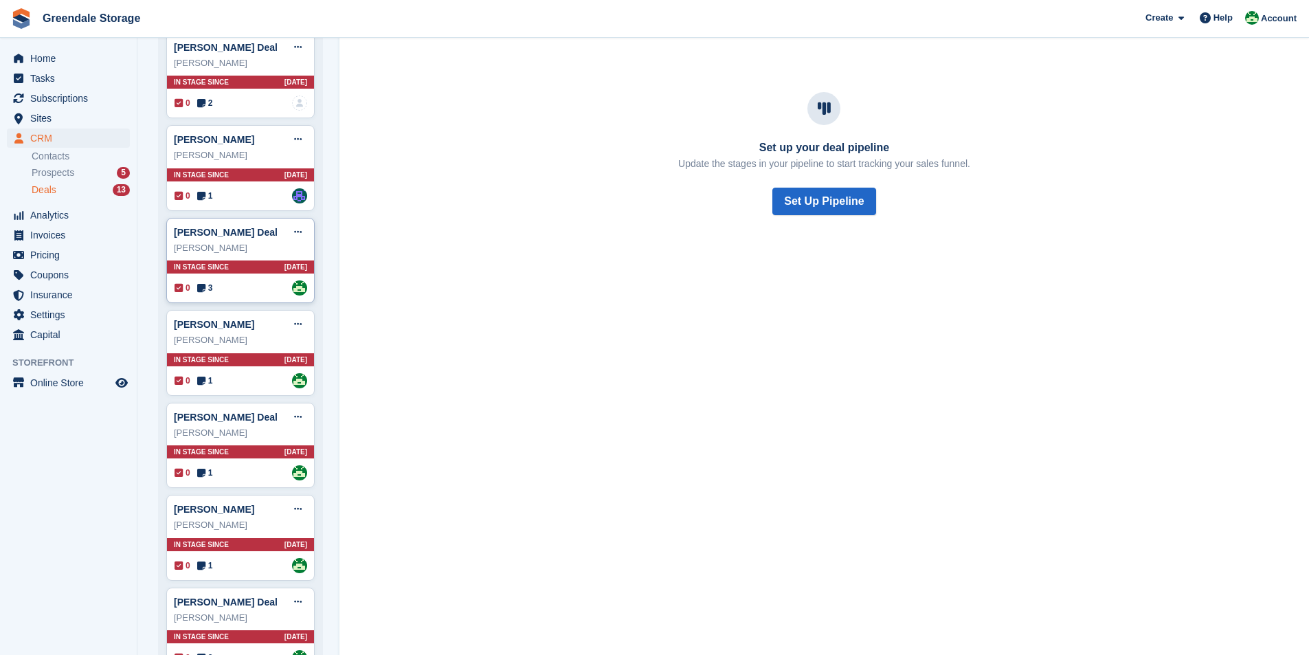
scroll to position [619, 0]
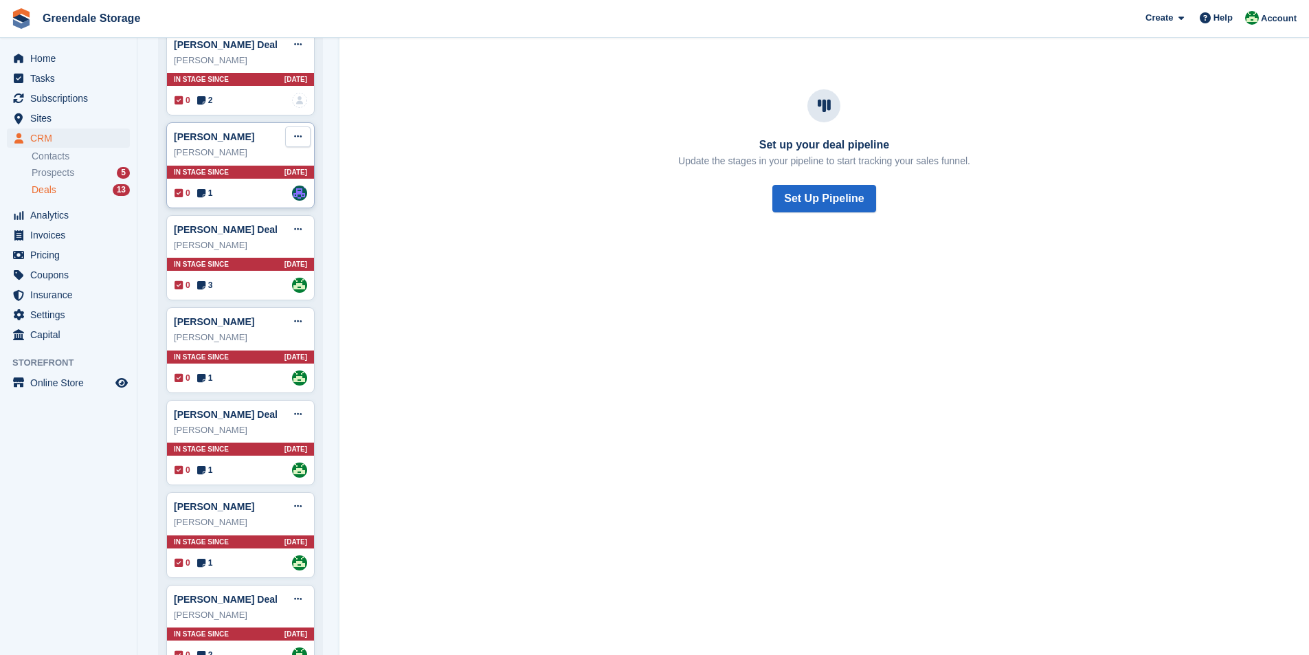
click at [301, 137] on icon at bounding box center [298, 136] width 8 height 9
drag, startPoint x: 226, startPoint y: 245, endPoint x: 716, endPoint y: 69, distance: 520.7
click at [226, 245] on p "Delete deal" at bounding box center [245, 241] width 120 height 18
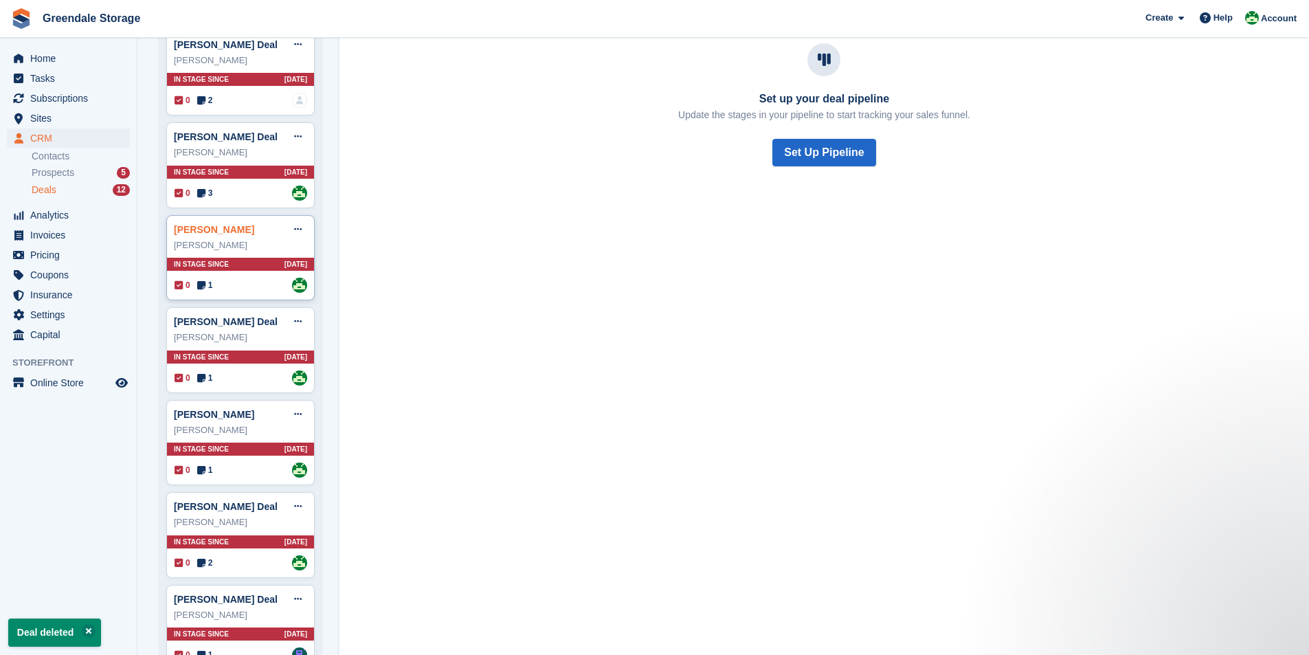
click at [203, 232] on link "Martin Melvin Deal" at bounding box center [214, 229] width 80 height 11
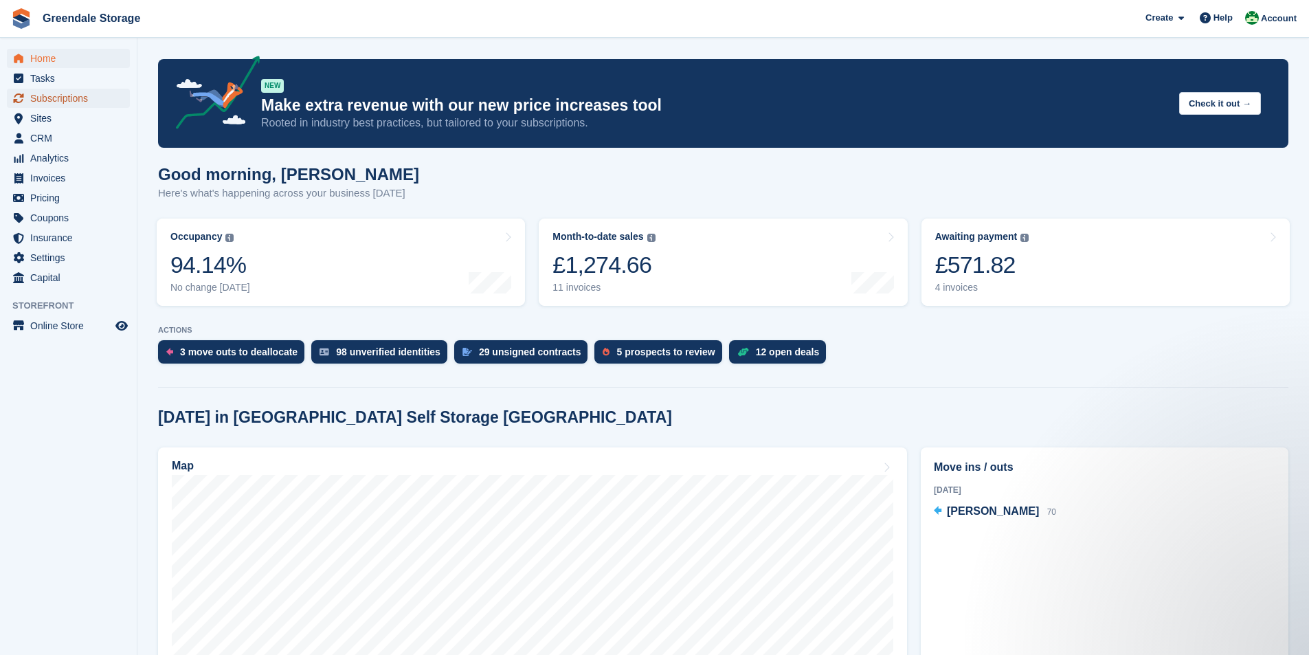
click at [65, 107] on span "Subscriptions" at bounding box center [71, 98] width 82 height 19
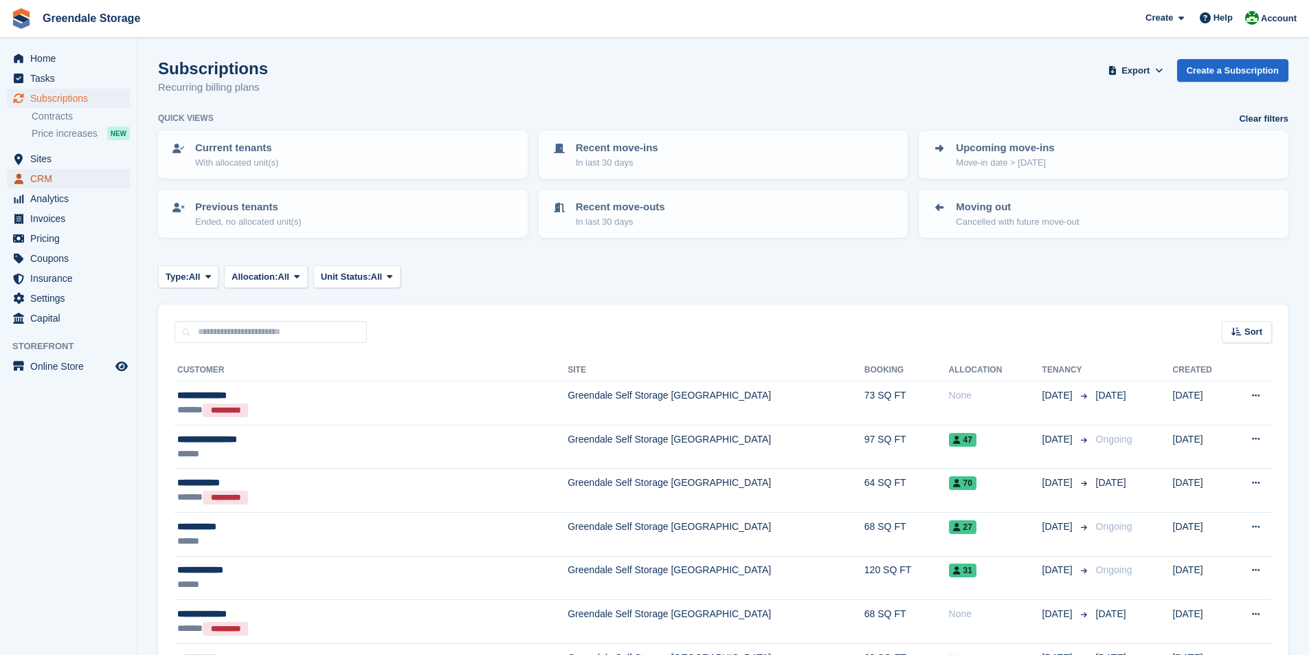
click at [45, 176] on span "CRM" at bounding box center [71, 178] width 82 height 19
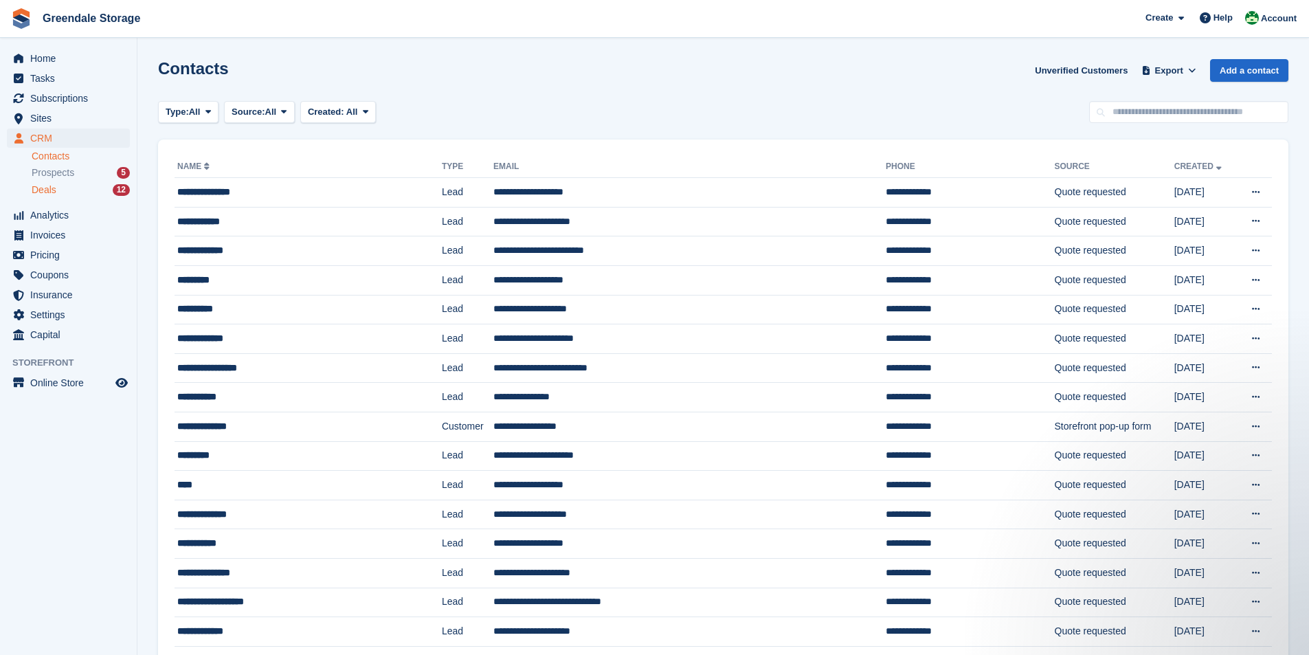
click at [62, 192] on div "Deals 12" at bounding box center [81, 190] width 98 height 13
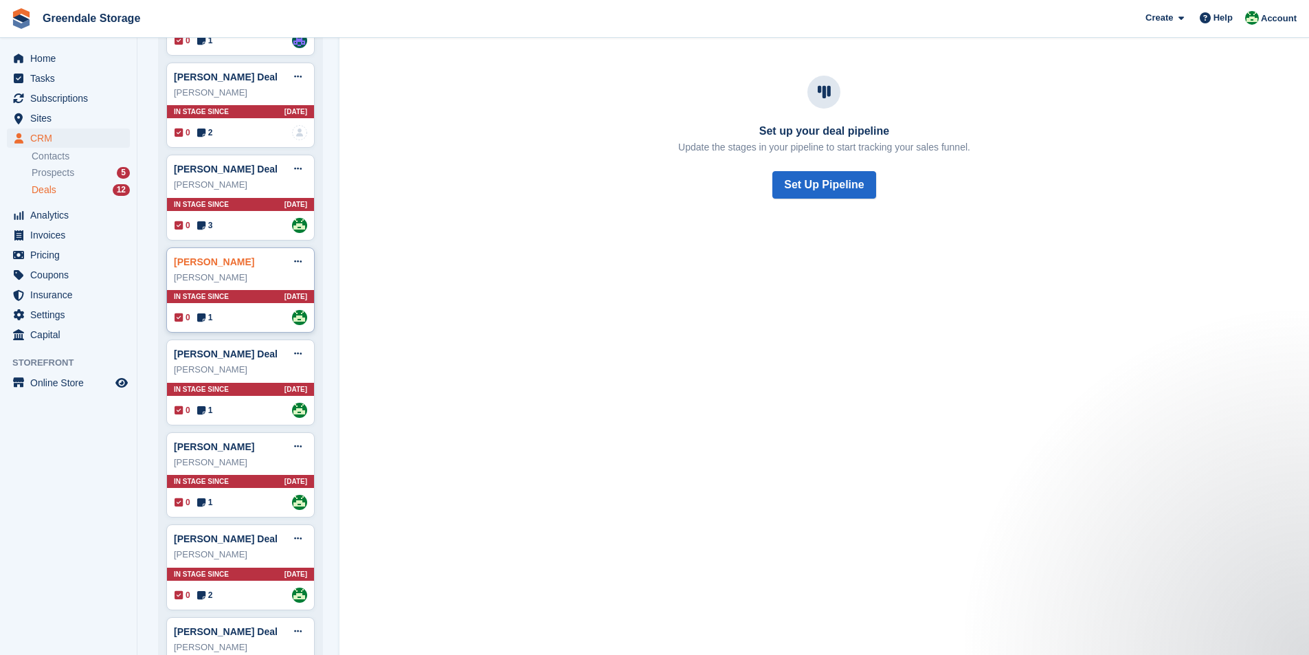
scroll to position [619, 0]
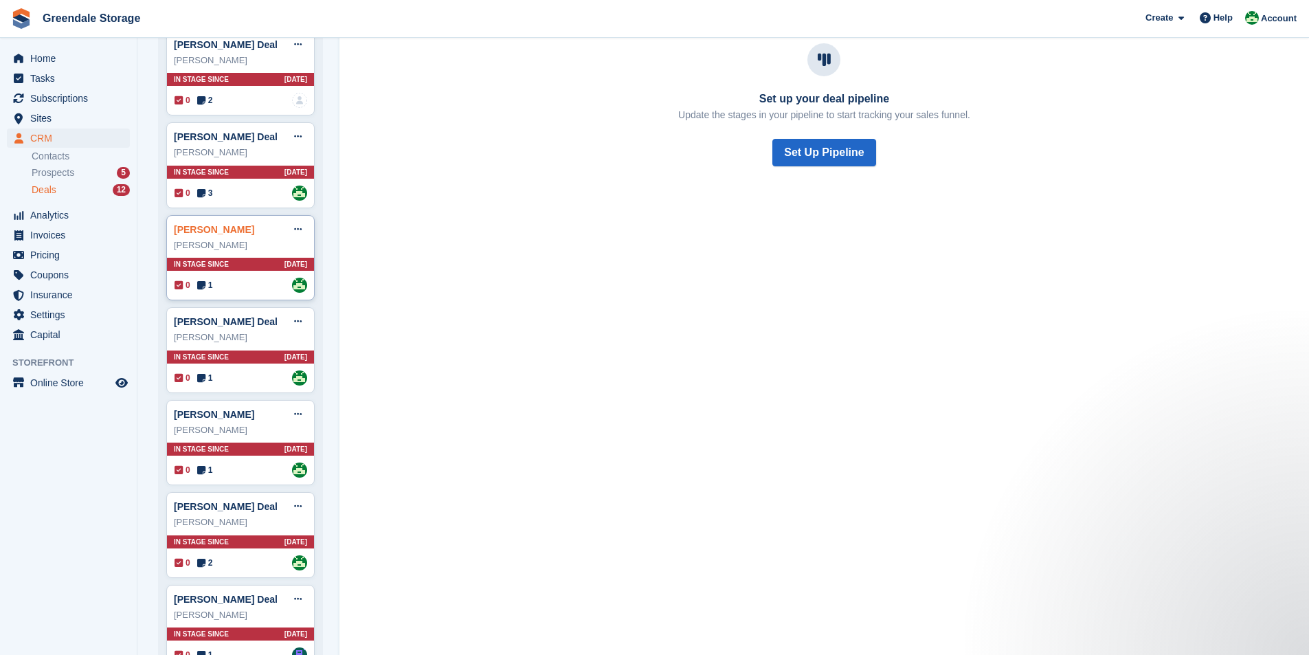
click at [230, 232] on link "Martin Melvin Deal" at bounding box center [214, 229] width 80 height 11
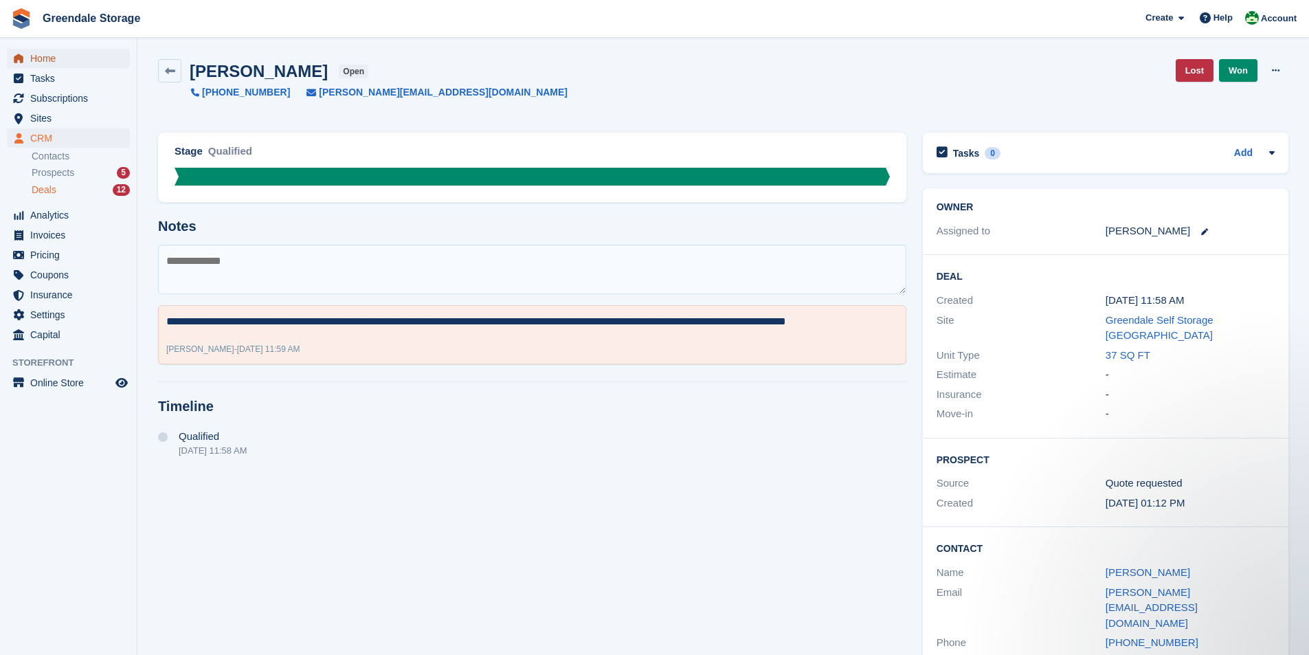
click at [52, 60] on span "Home" at bounding box center [71, 58] width 82 height 19
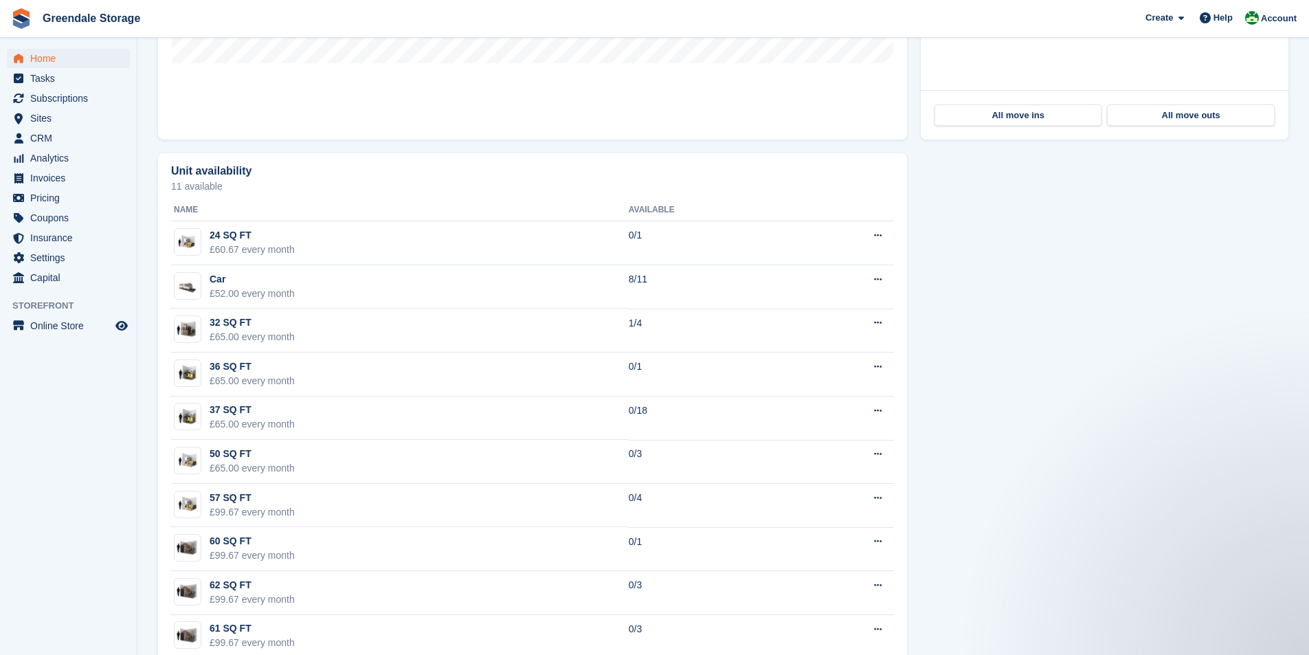
scroll to position [747, 0]
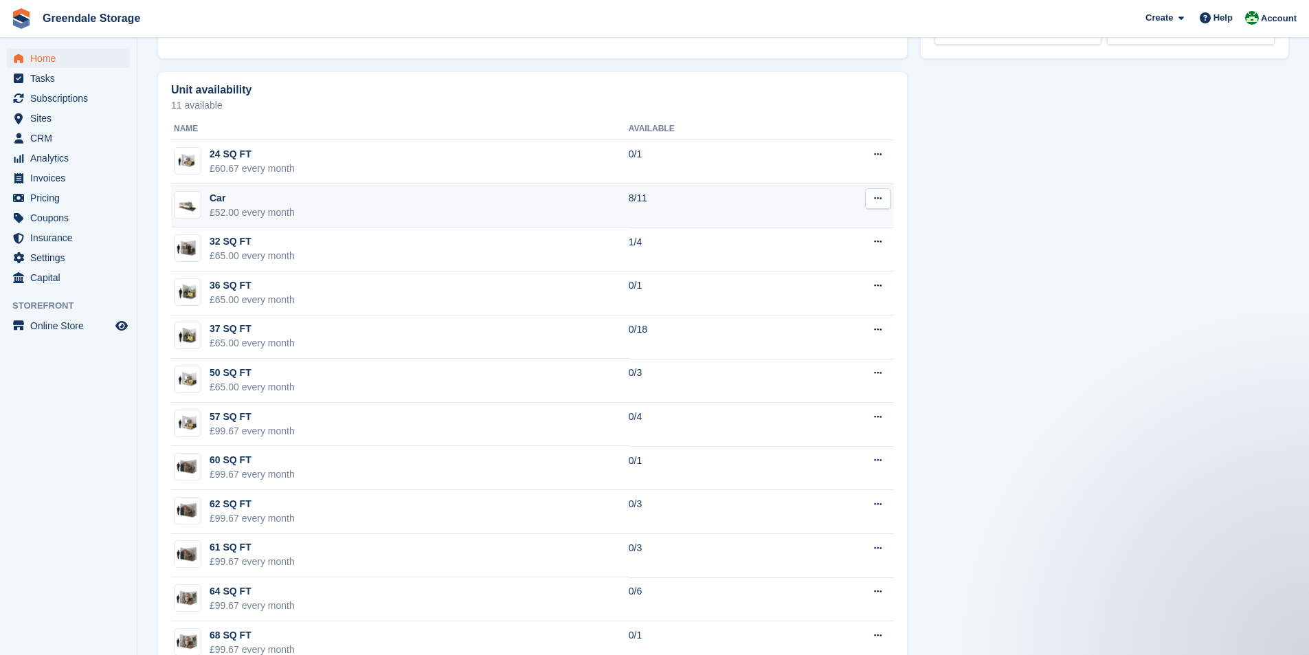
click at [338, 186] on td "Car £52.00 every month" at bounding box center [400, 206] width 458 height 44
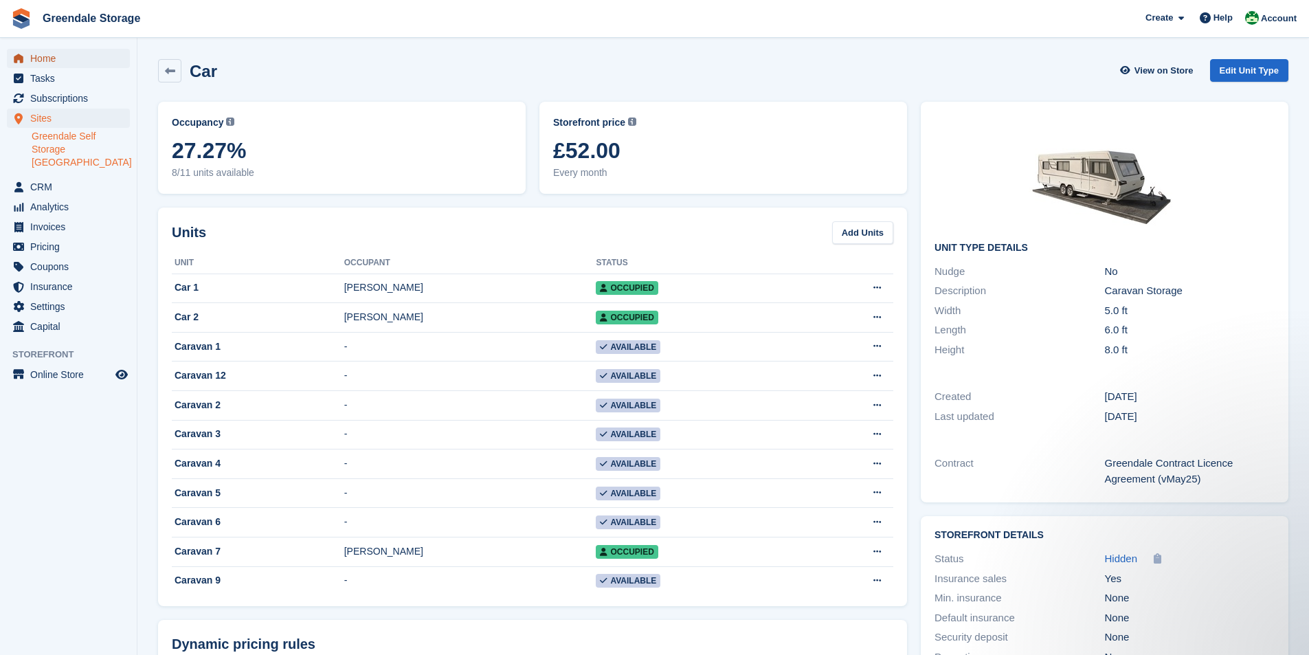
click at [31, 65] on span "Home" at bounding box center [71, 58] width 82 height 19
